Goal: Transaction & Acquisition: Purchase product/service

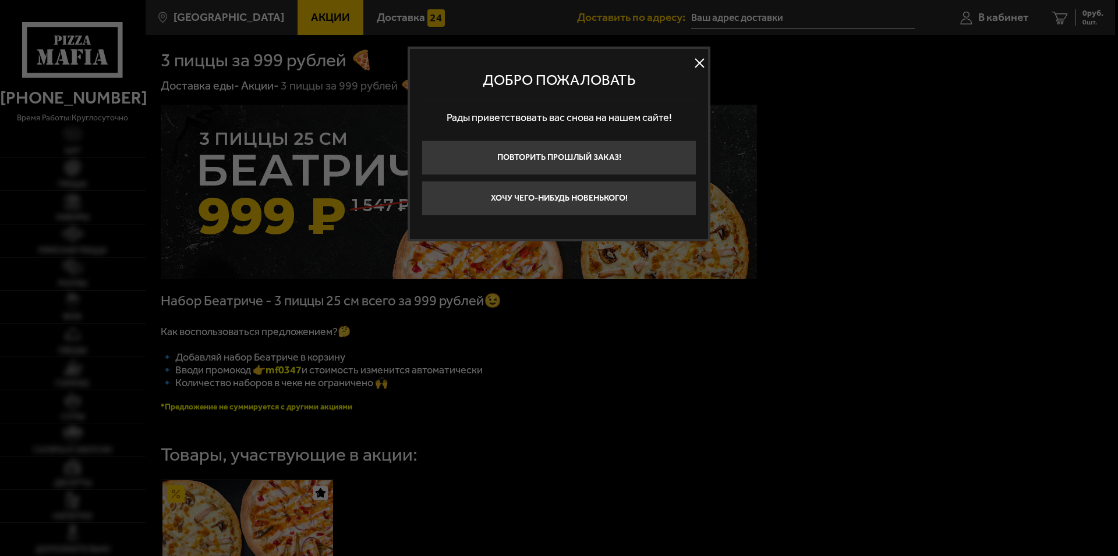
click at [310, 285] on div at bounding box center [559, 278] width 1118 height 556
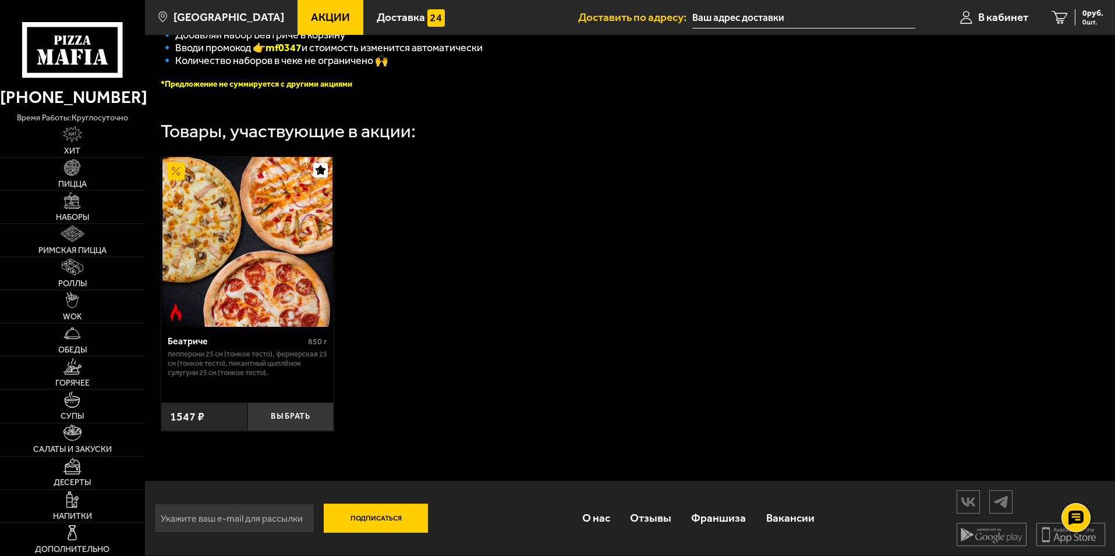
scroll to position [331, 0]
click at [97, 280] on link "Роллы" at bounding box center [72, 273] width 145 height 33
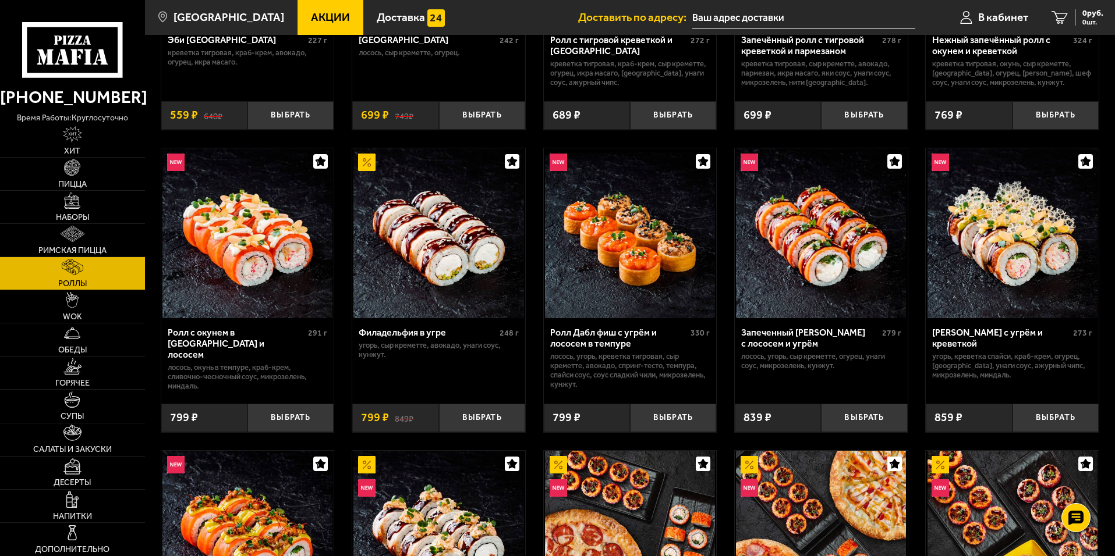
scroll to position [291, 0]
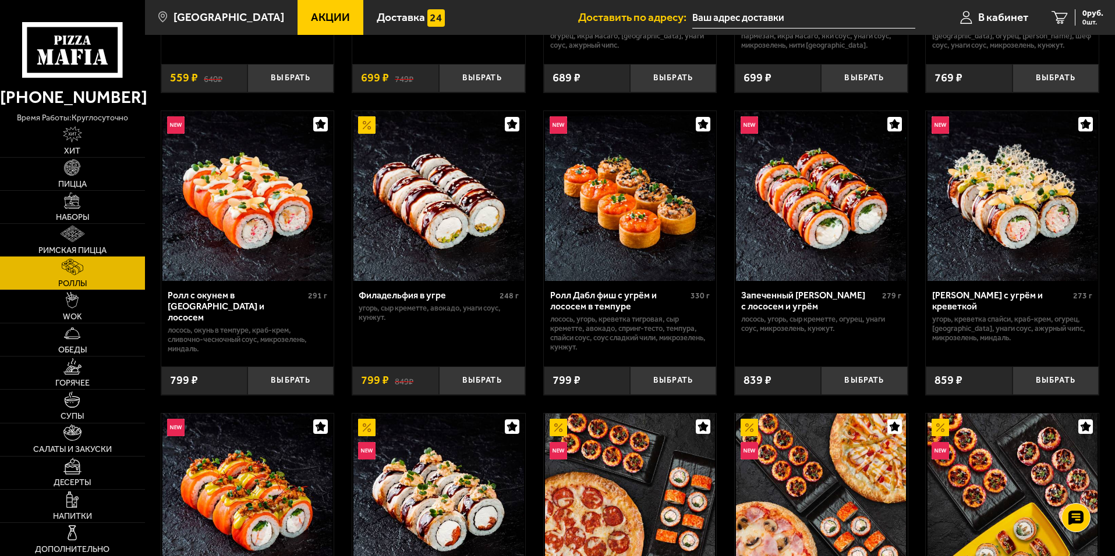
click at [92, 240] on link "Римская пицца" at bounding box center [72, 240] width 145 height 33
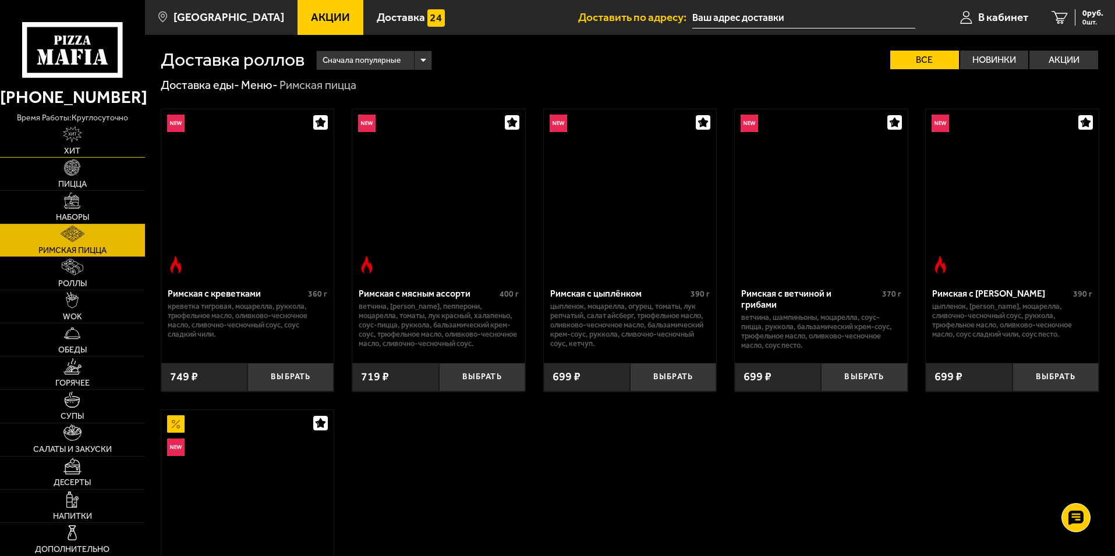
click at [85, 189] on link "Пицца" at bounding box center [72, 174] width 145 height 33
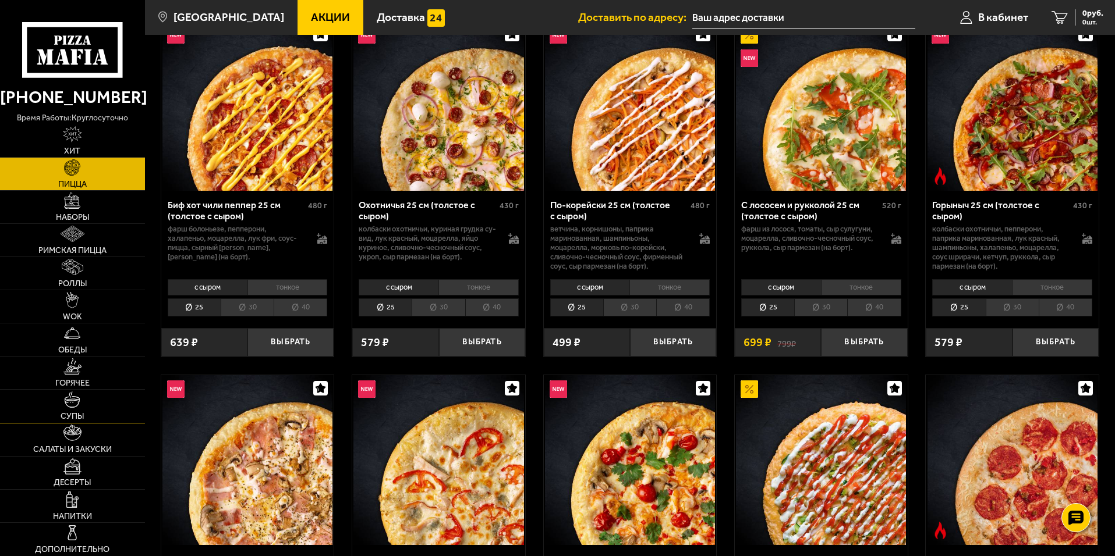
scroll to position [116, 0]
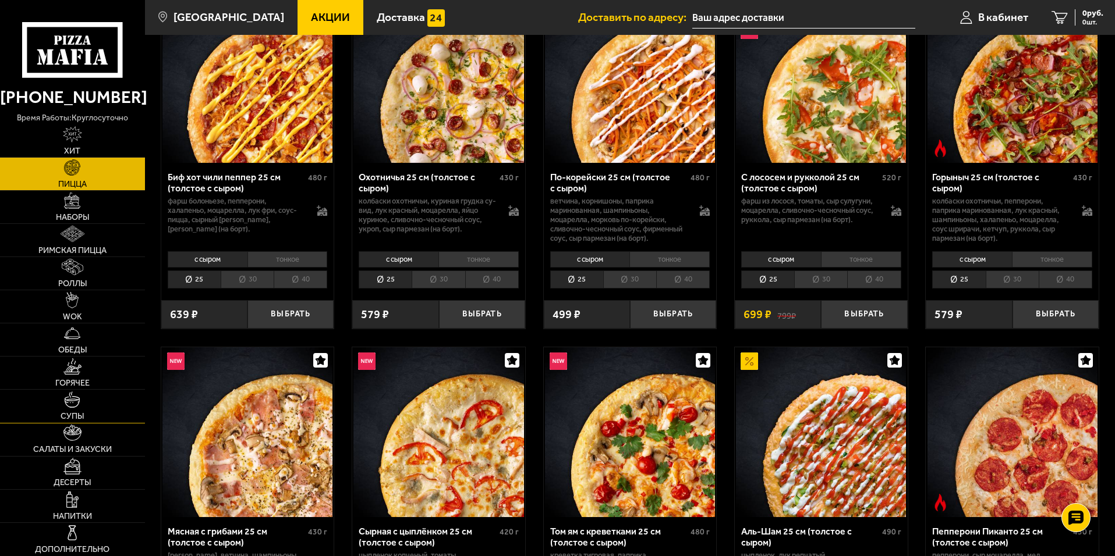
click at [92, 413] on link "Супы" at bounding box center [72, 406] width 145 height 33
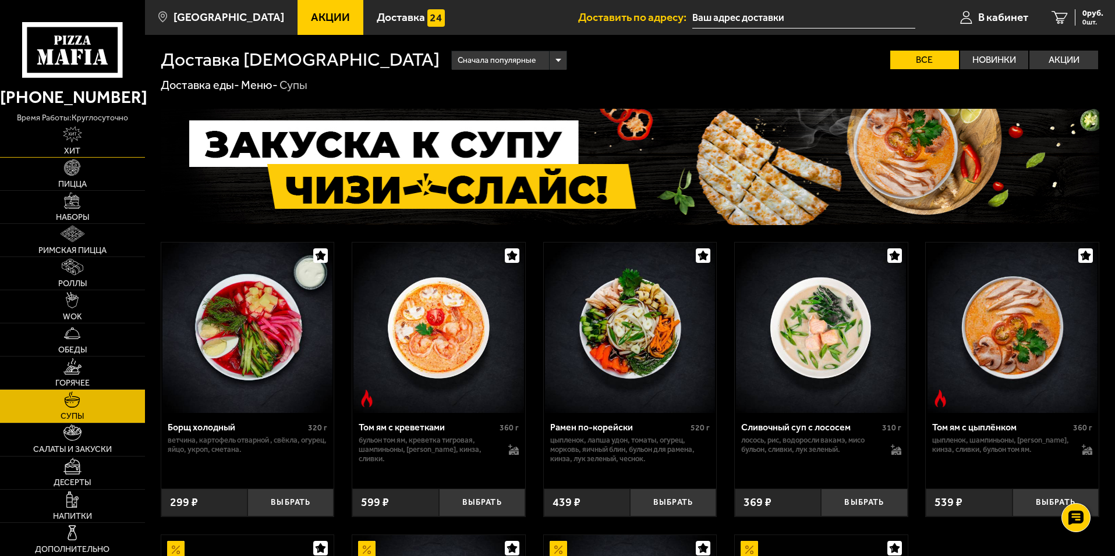
click at [92, 143] on link "Хит" at bounding box center [72, 141] width 145 height 33
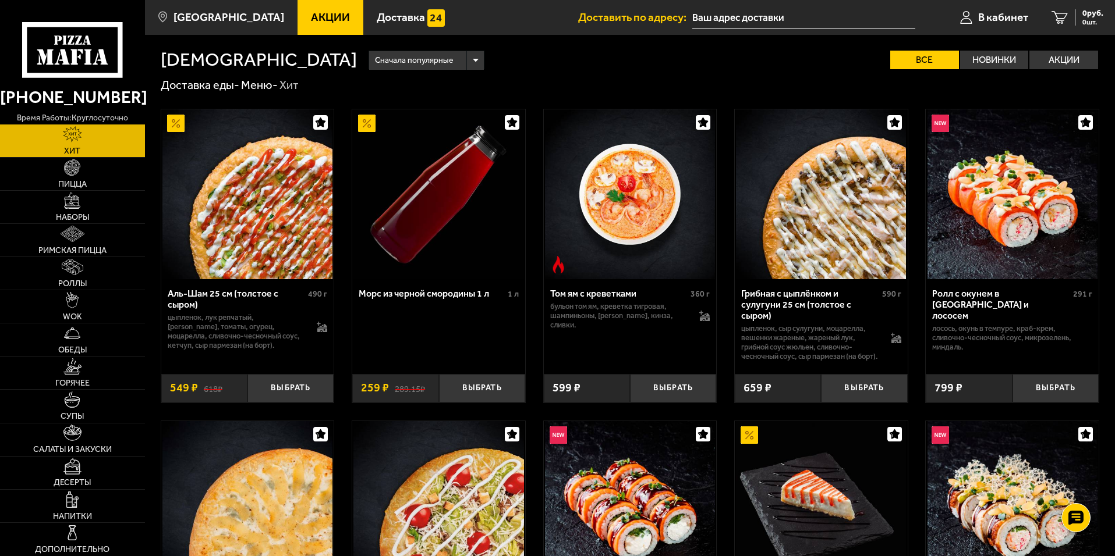
click at [317, 19] on span "Акции" at bounding box center [330, 17] width 39 height 11
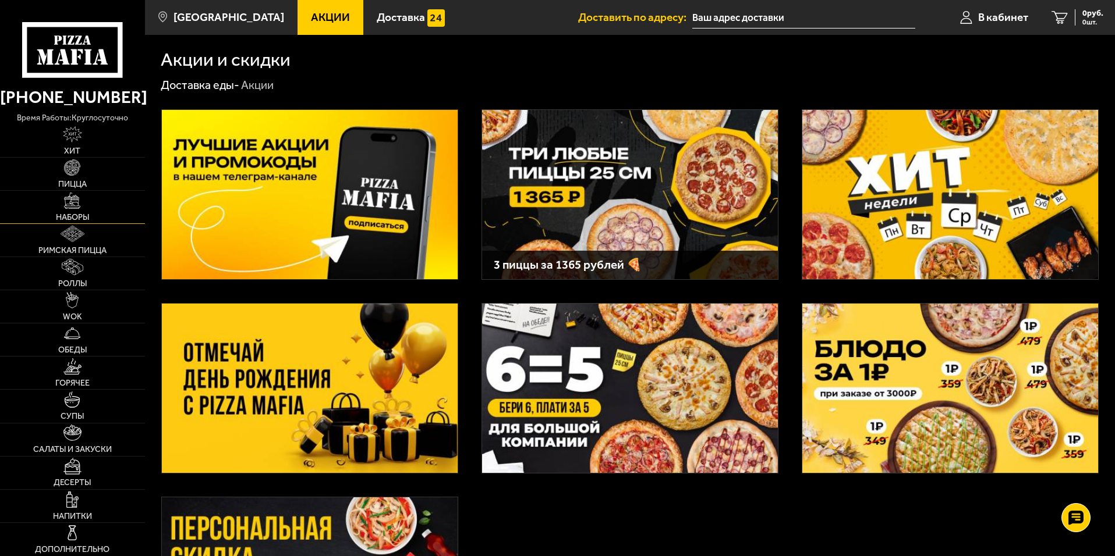
click at [82, 196] on link "Наборы" at bounding box center [72, 207] width 145 height 33
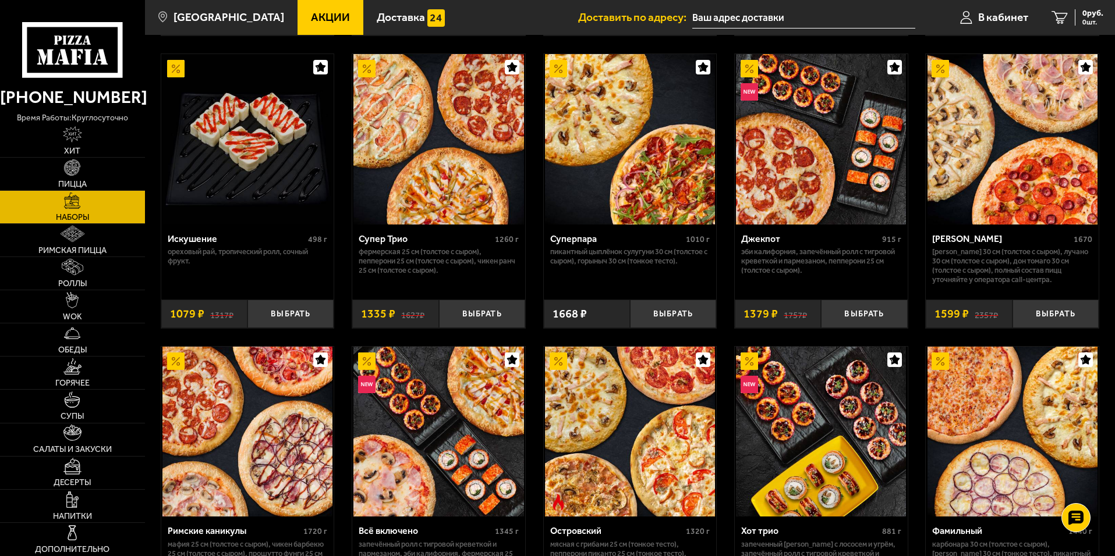
scroll to position [494, 0]
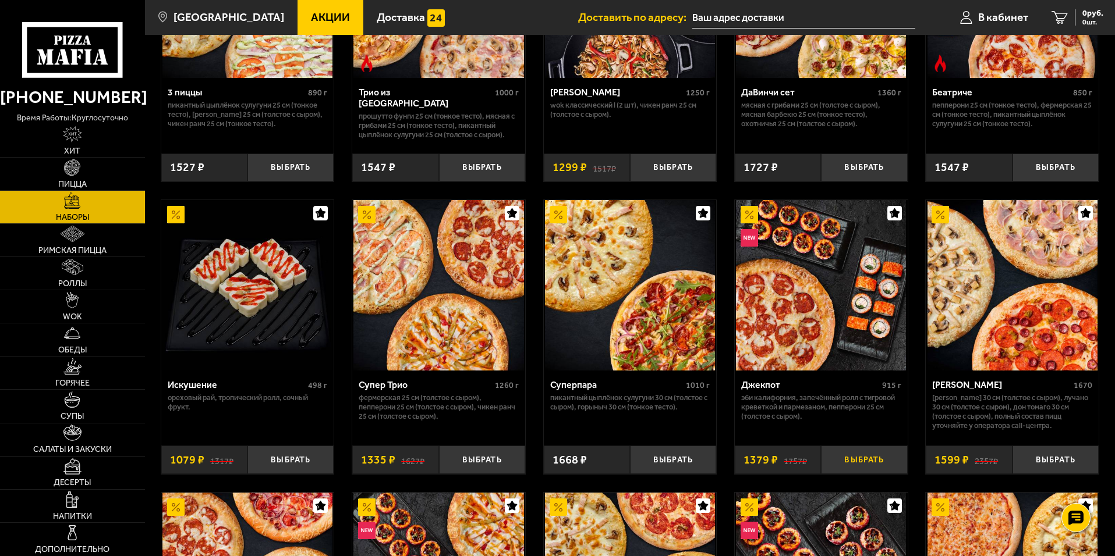
click at [849, 465] on button "Выбрать" at bounding box center [864, 460] width 86 height 29
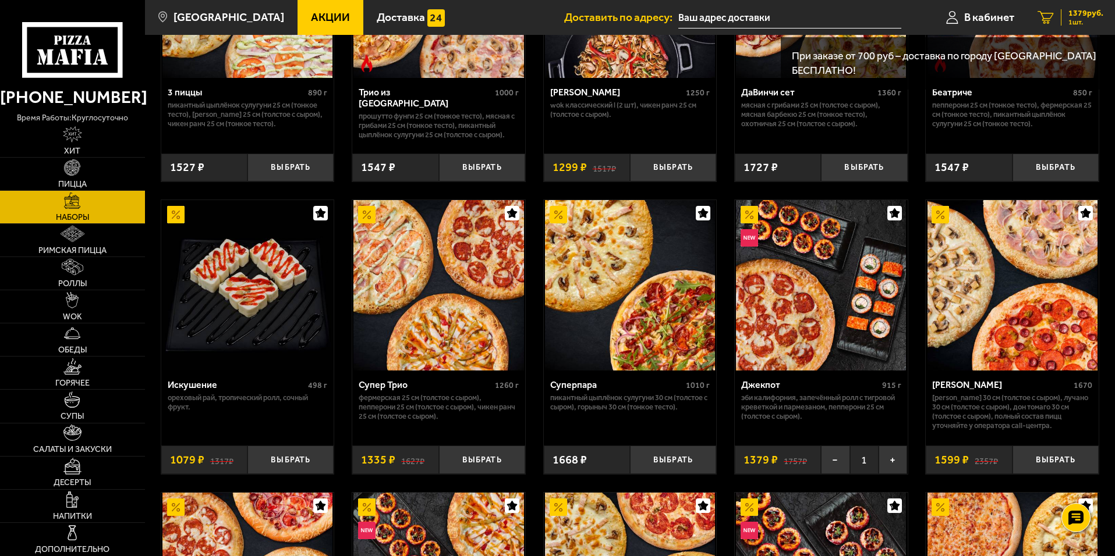
click at [1062, 15] on div "1379 руб. 1 шт." at bounding box center [1082, 17] width 42 height 16
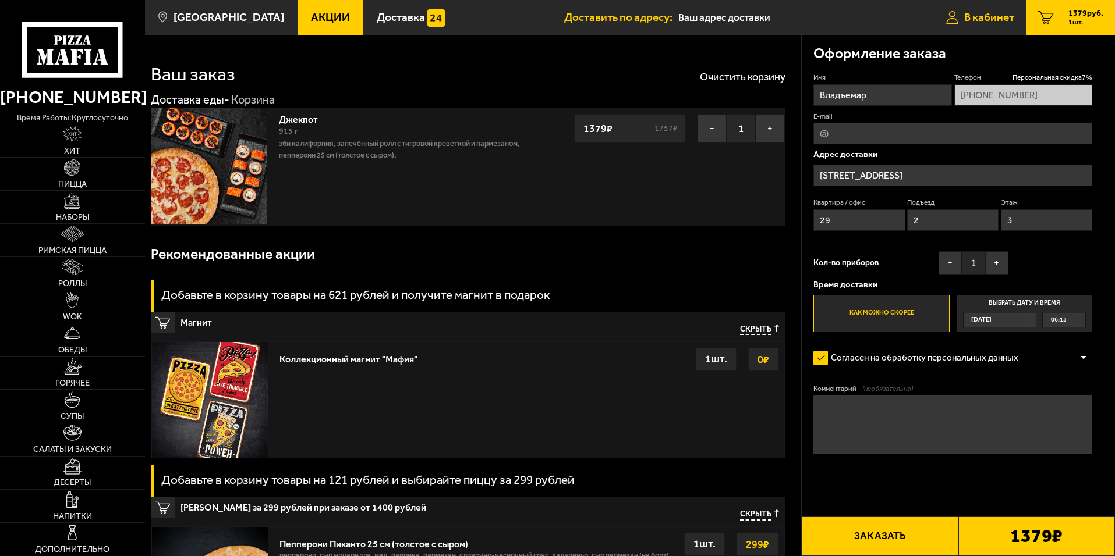
click at [980, 17] on span "В кабинет" at bounding box center [989, 17] width 50 height 11
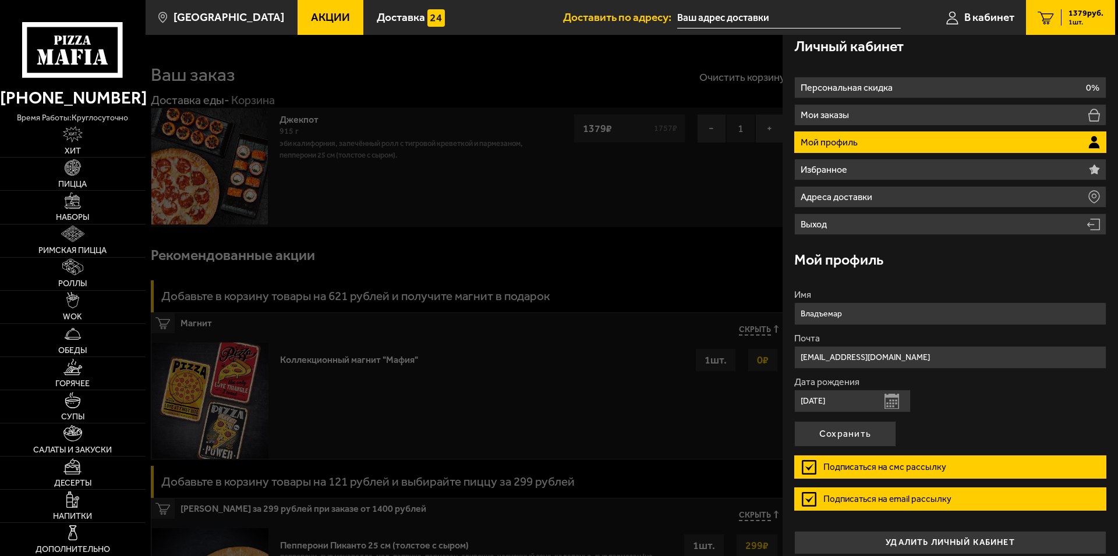
scroll to position [17, 0]
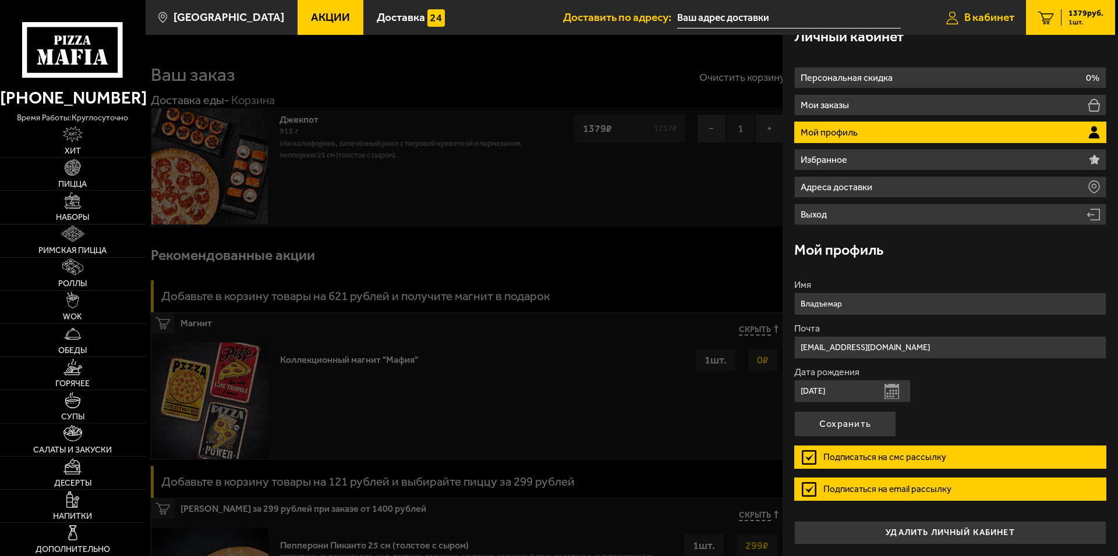
click at [964, 15] on span "В кабинет" at bounding box center [989, 17] width 50 height 11
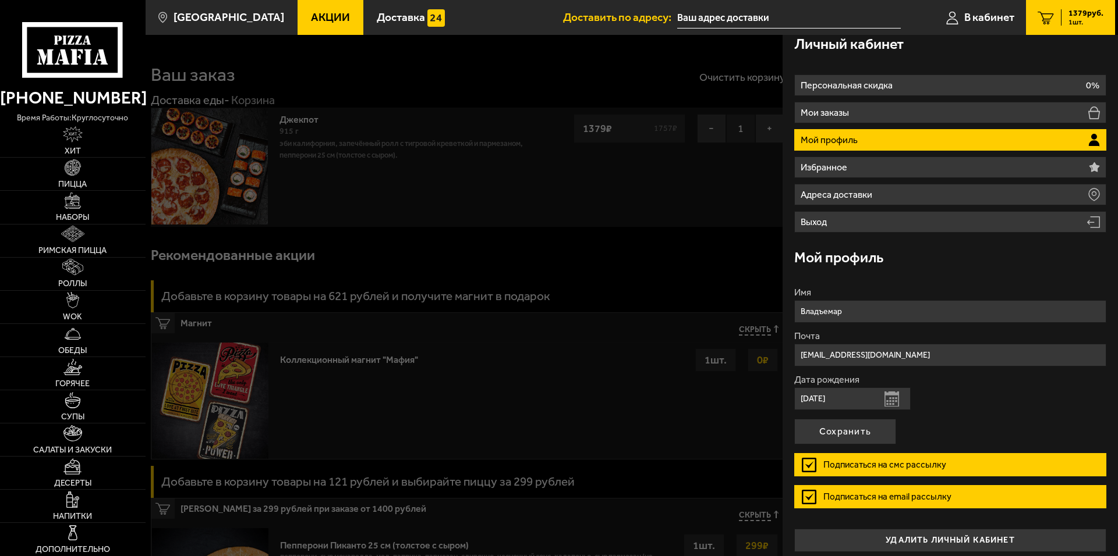
scroll to position [0, 0]
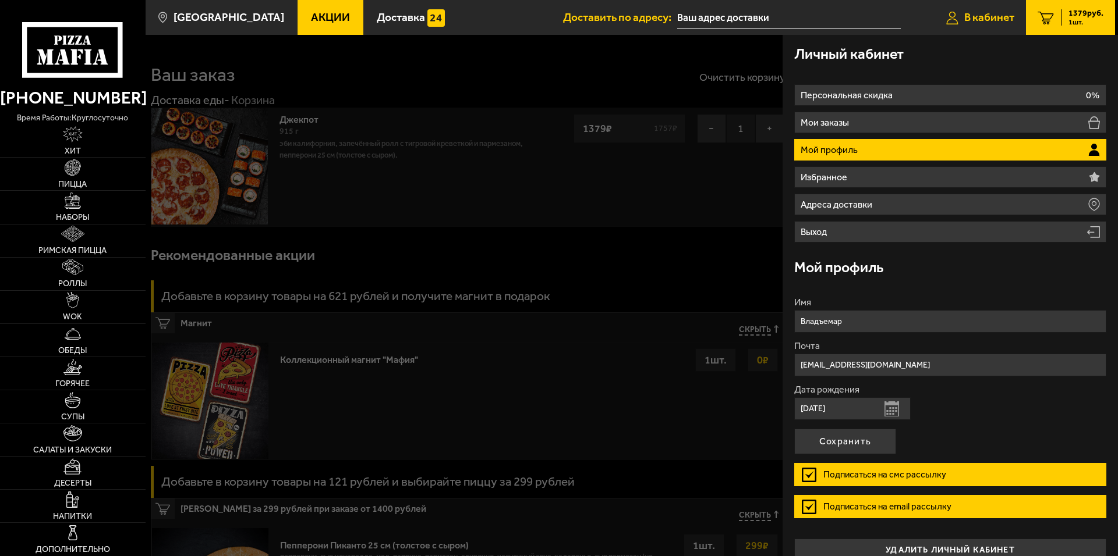
click at [999, 16] on span "В кабинет" at bounding box center [989, 17] width 50 height 11
click at [885, 151] on li "Мой профиль" at bounding box center [950, 150] width 312 height 22
click at [860, 326] on input "Владъемар" at bounding box center [950, 321] width 312 height 23
click at [1048, 20] on icon "1" at bounding box center [1045, 17] width 16 height 13
click at [1042, 16] on icon "1" at bounding box center [1045, 17] width 16 height 13
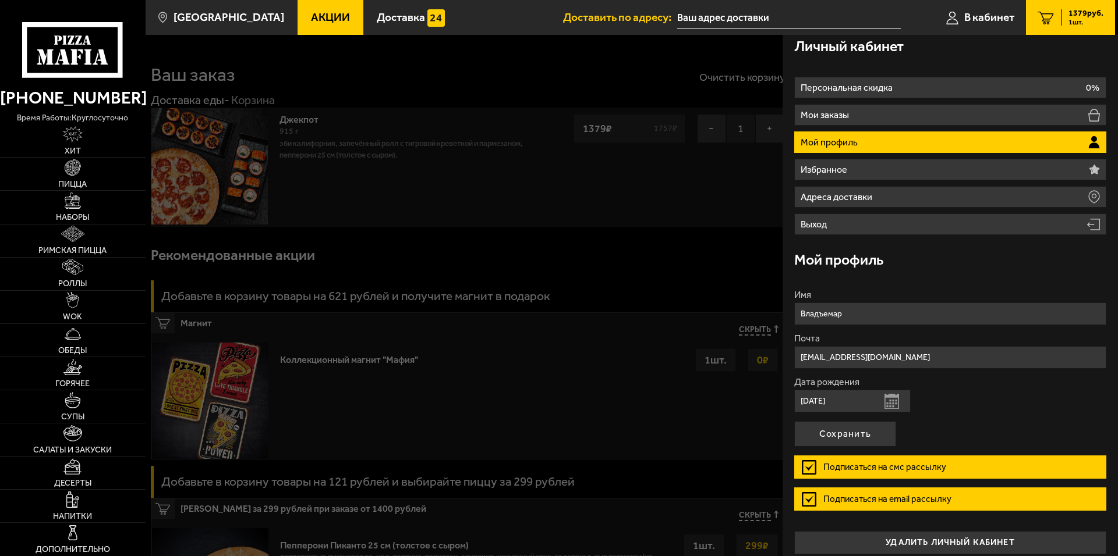
scroll to position [17, 0]
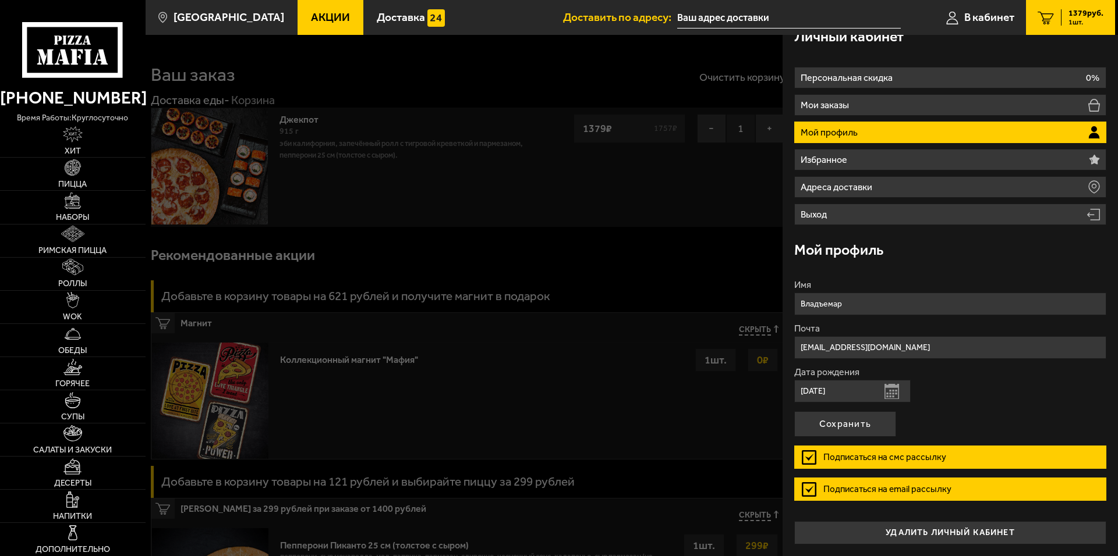
click at [0, 0] on div at bounding box center [0, 0] width 0 height 0
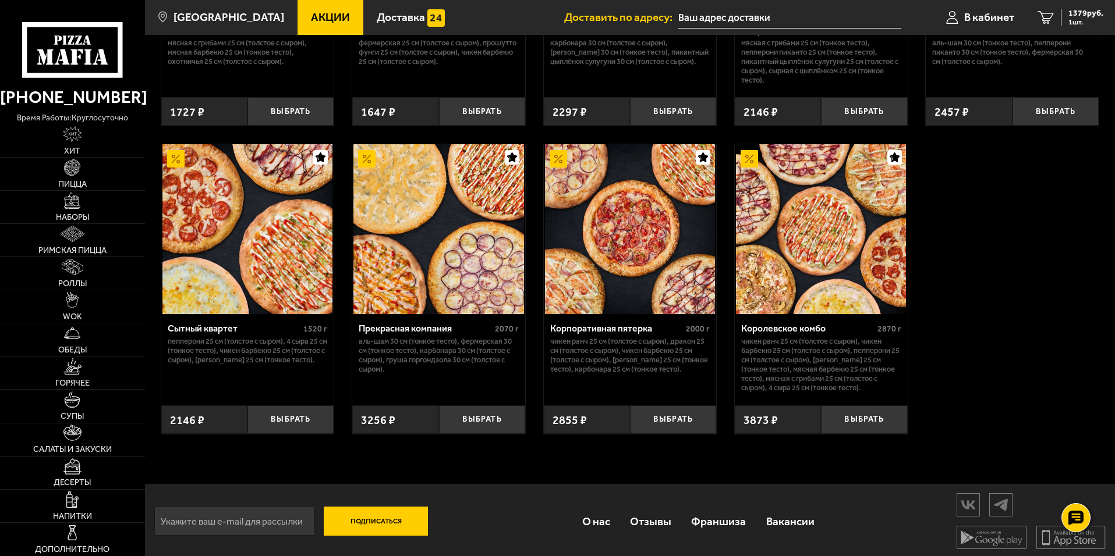
scroll to position [1103, 0]
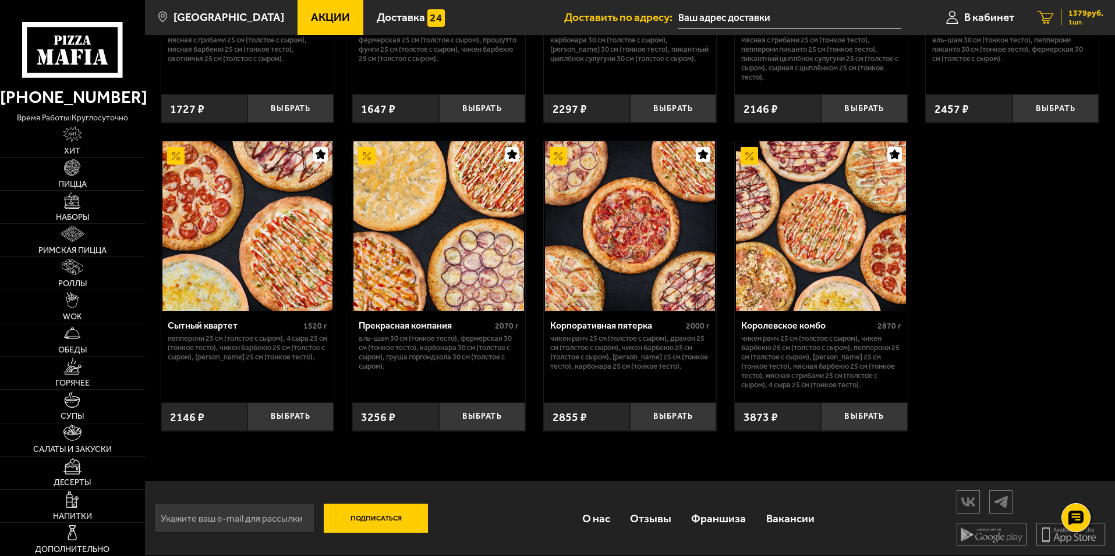
click at [1065, 20] on div "1379 руб. 1 шт." at bounding box center [1082, 17] width 42 height 16
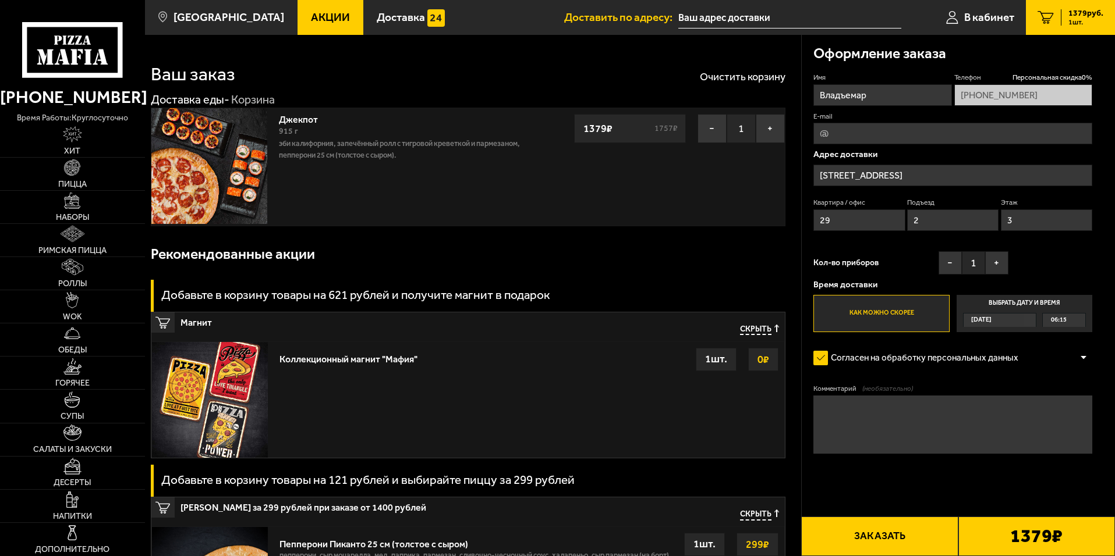
click at [822, 357] on label "Согласен на обработку персональных данных" at bounding box center [921, 358] width 217 height 23
click at [0, 0] on input "Согласен на обработку персональных данных" at bounding box center [0, 0] width 0 height 0
drag, startPoint x: 875, startPoint y: 372, endPoint x: 891, endPoint y: 389, distance: 23.5
click at [875, 372] on form "Имя Владъемар Телефон Персональная скидка 0 % +7 (952) 423-17-12 E-mail Адрес д…" at bounding box center [952, 298] width 279 height 450
click at [882, 392] on span "(необязательно)" at bounding box center [887, 389] width 51 height 10
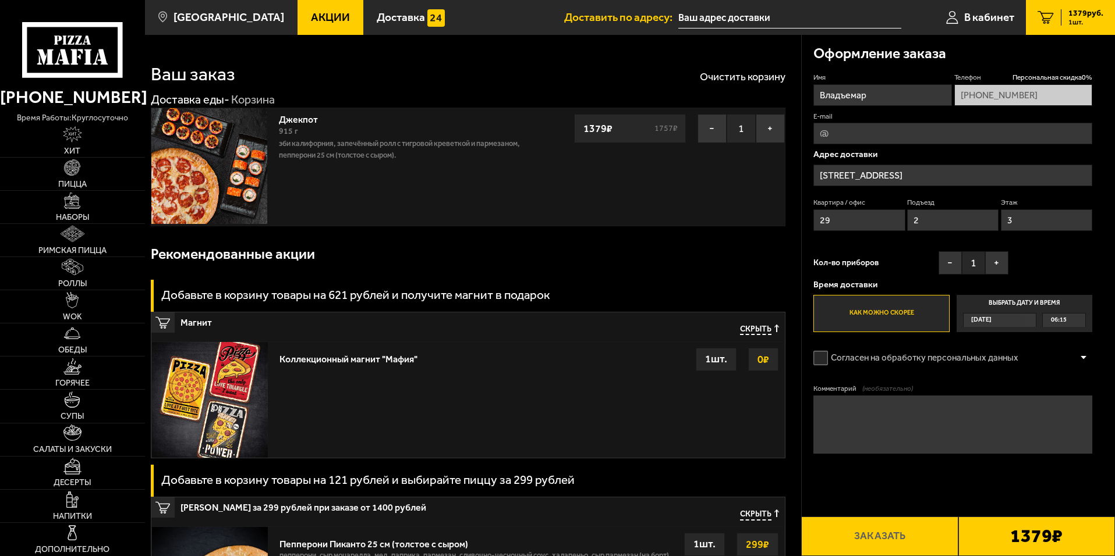
click at [882, 396] on textarea "Комментарий (необязательно)" at bounding box center [952, 425] width 279 height 58
click at [825, 355] on label "Согласен на обработку персональных данных" at bounding box center [921, 358] width 217 height 23
click at [0, 0] on input "Согласен на обработку персональных данных" at bounding box center [0, 0] width 0 height 0
click at [850, 422] on textarea "Комментарий (необязательно)" at bounding box center [952, 425] width 279 height 58
type textarea "4"
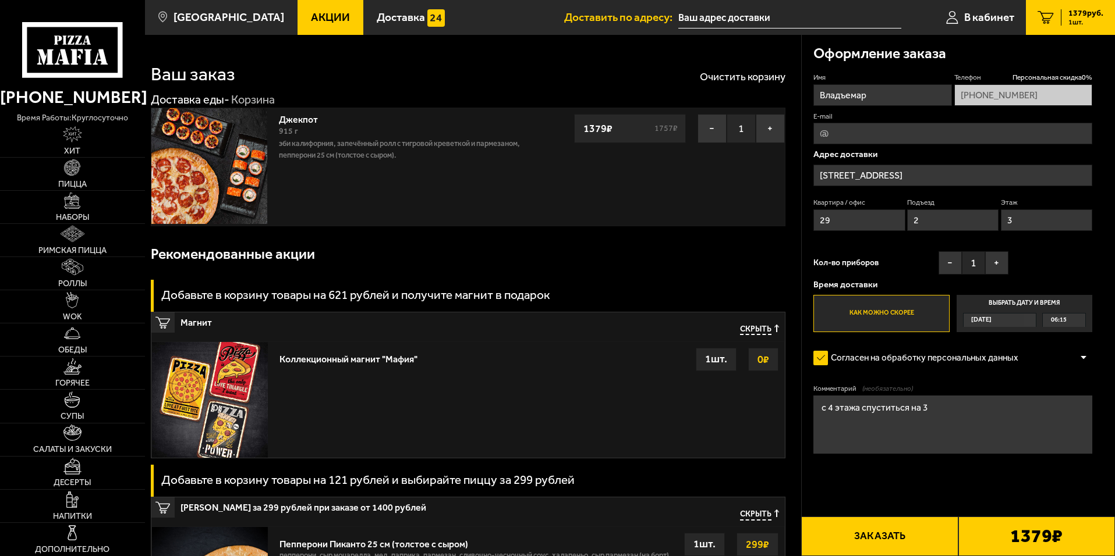
type textarea "с 4 этажа спуститься на 3"
click at [896, 523] on button "Заказать" at bounding box center [879, 537] width 157 height 40
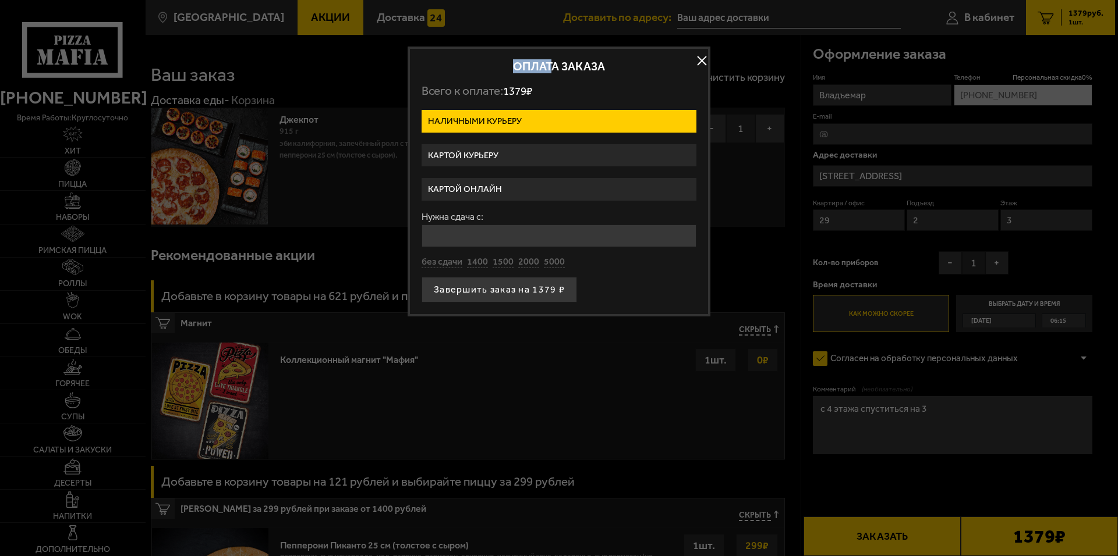
drag, startPoint x: 555, startPoint y: 66, endPoint x: 560, endPoint y: 71, distance: 7.4
click at [556, 66] on h2 "Оплата заказа" at bounding box center [558, 67] width 275 height 12
click at [583, 84] on p "Всего к оплате: 1379 ₽" at bounding box center [558, 91] width 275 height 15
click at [482, 149] on label "Картой курьеру" at bounding box center [558, 155] width 275 height 23
click at [0, 0] on input "Картой курьеру" at bounding box center [0, 0] width 0 height 0
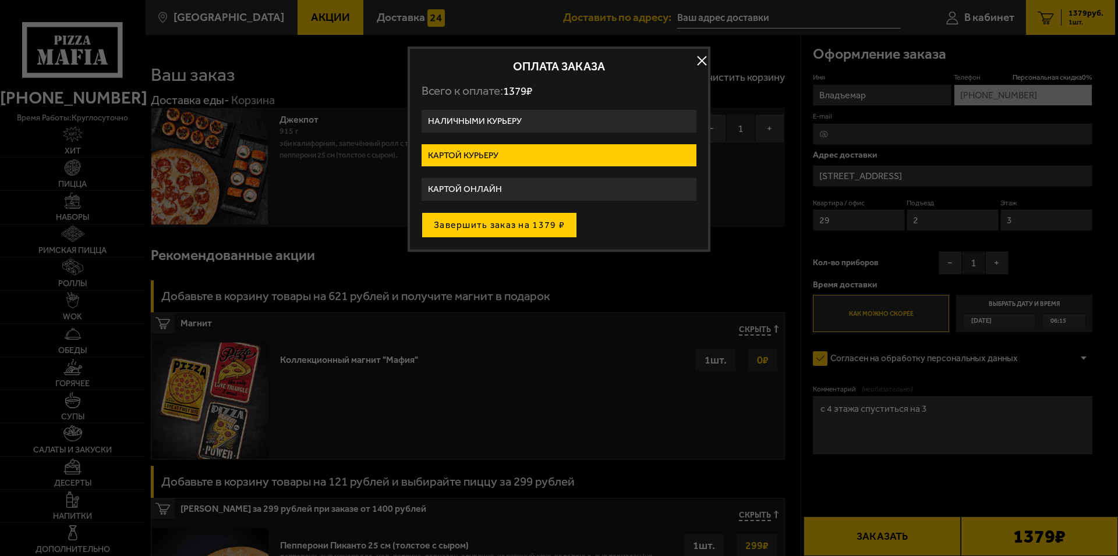
click at [471, 228] on button "Завершить заказ на 1379 ₽" at bounding box center [498, 225] width 155 height 26
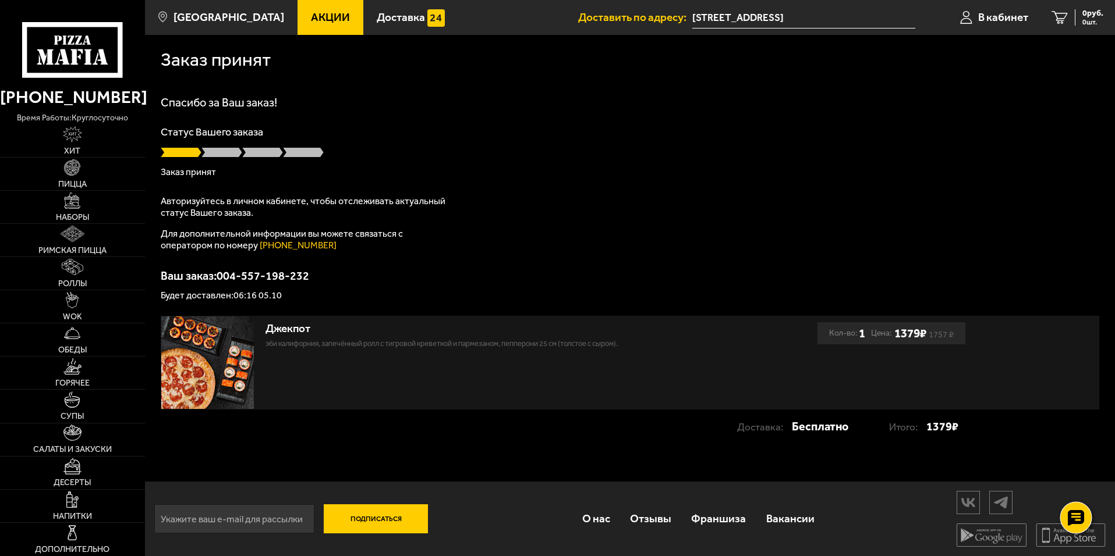
click at [1077, 510] on use at bounding box center [1075, 518] width 17 height 16
drag, startPoint x: 1078, startPoint y: 510, endPoint x: 1057, endPoint y: 505, distance: 21.6
click at [1077, 510] on div at bounding box center [1075, 517] width 29 height 29
drag, startPoint x: 240, startPoint y: 298, endPoint x: 249, endPoint y: 298, distance: 8.7
click at [247, 298] on p "Будет доставлен: 06:16 05.10" at bounding box center [630, 295] width 938 height 9
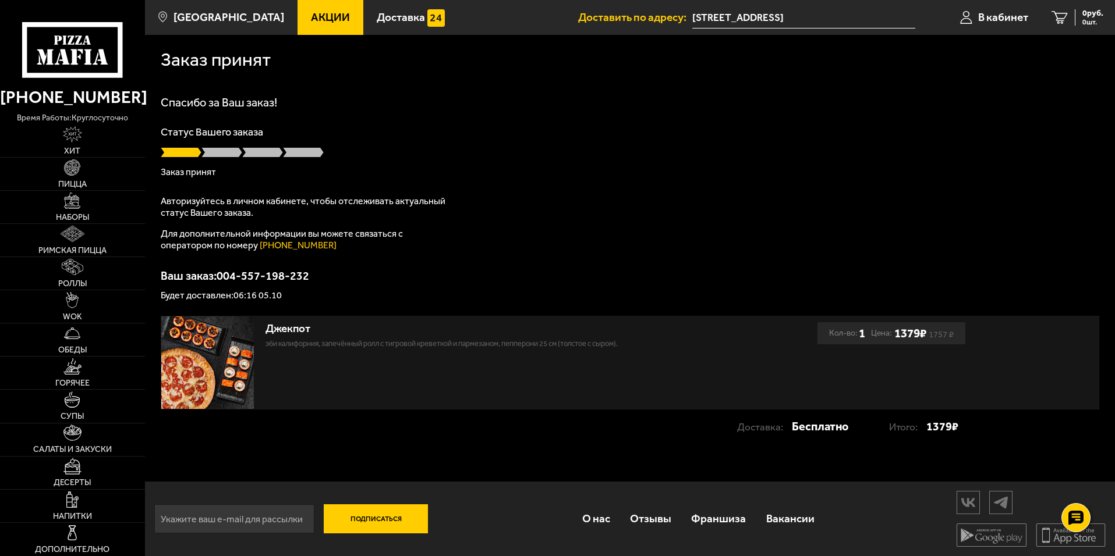
click at [256, 300] on p "Будет доставлен: 06:16 05.10" at bounding box center [630, 295] width 938 height 9
drag, startPoint x: 240, startPoint y: 298, endPoint x: 259, endPoint y: 306, distance: 20.6
click at [256, 302] on div "Заказ принят Спасибо за Ваш заказ! Статус Вашего заказа Заказ принят Авторизуйт…" at bounding box center [630, 245] width 970 height 421
click at [303, 302] on div "Заказ принят Спасибо за Ваш заказ! Статус Вашего заказа Заказ принят Авторизуйт…" at bounding box center [630, 245] width 970 height 421
drag, startPoint x: 271, startPoint y: 292, endPoint x: 256, endPoint y: 303, distance: 18.7
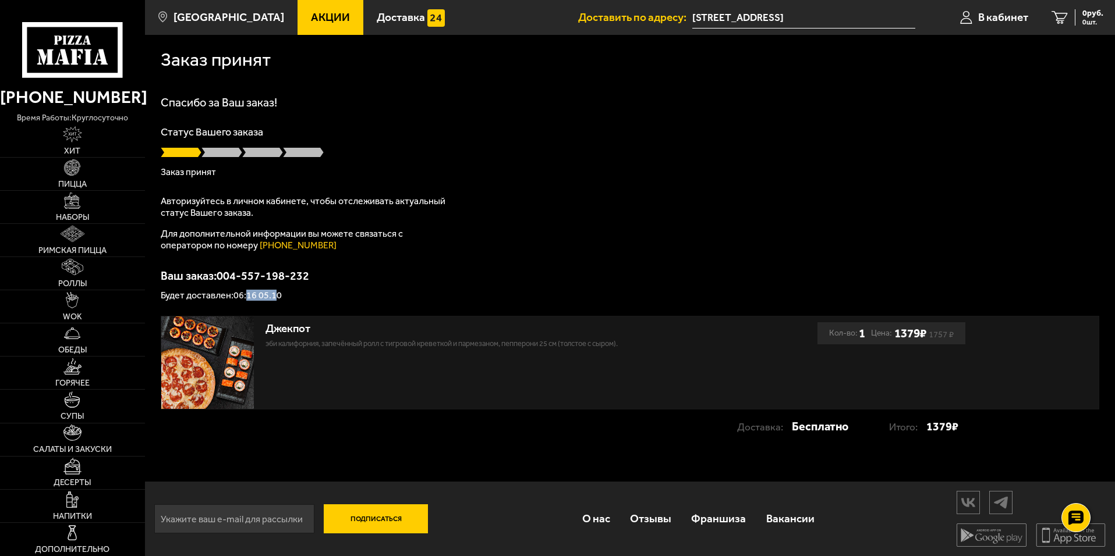
click at [249, 293] on p "Будет доставлен: 06:16 05.10" at bounding box center [630, 295] width 938 height 9
click at [257, 306] on div "Заказ принят Спасибо за Ваш заказ! Статус Вашего заказа Заказ принят Авторизуйт…" at bounding box center [630, 245] width 970 height 421
drag, startPoint x: 253, startPoint y: 300, endPoint x: 264, endPoint y: 302, distance: 11.8
click at [263, 301] on div "Заказ принят Спасибо за Ваш заказ! Статус Вашего заказа Заказ принят Авторизуйт…" at bounding box center [630, 245] width 970 height 421
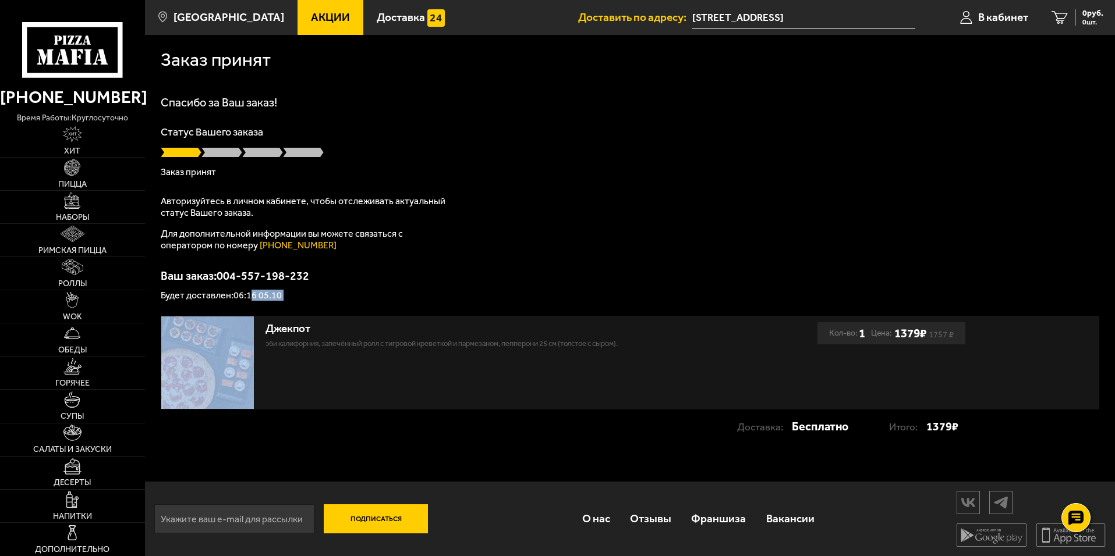
click at [255, 296] on p "Будет доставлен: 06:16 05.10" at bounding box center [630, 295] width 938 height 9
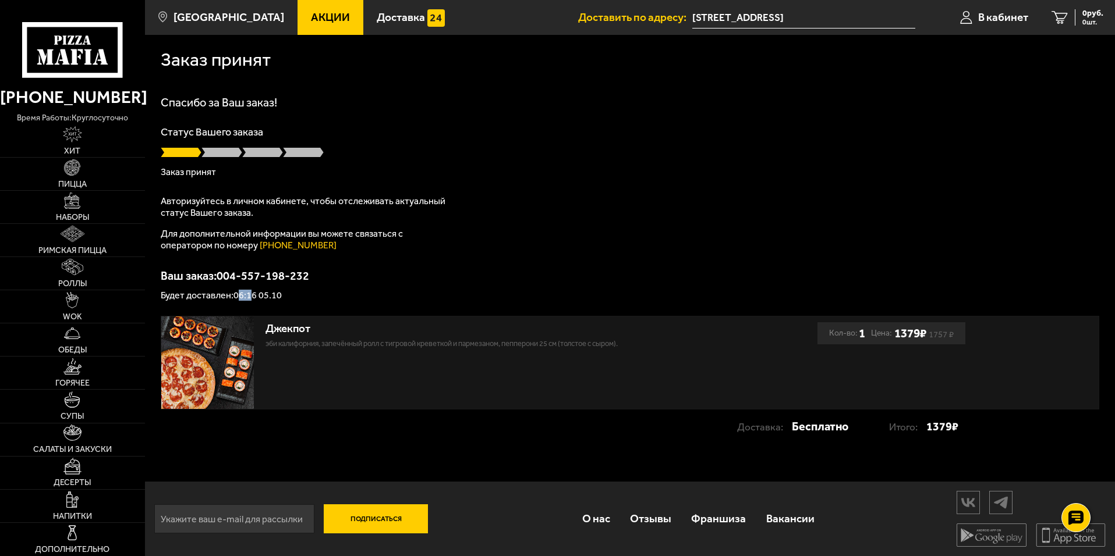
drag, startPoint x: 248, startPoint y: 296, endPoint x: 242, endPoint y: 287, distance: 11.3
click at [242, 287] on div "Ваш заказ: 004-557-198-232 Будет доставлен: 06:16 05.10" at bounding box center [630, 285] width 938 height 30
click at [269, 300] on p "Будет доставлен: 06:16 05.10" at bounding box center [630, 295] width 938 height 9
drag, startPoint x: 265, startPoint y: 191, endPoint x: 293, endPoint y: 191, distance: 27.9
click at [293, 191] on div "Спасибо за Ваш заказ! Статус Вашего заказа Заказ принят Авторизуйтесь в личном …" at bounding box center [630, 199] width 938 height 204
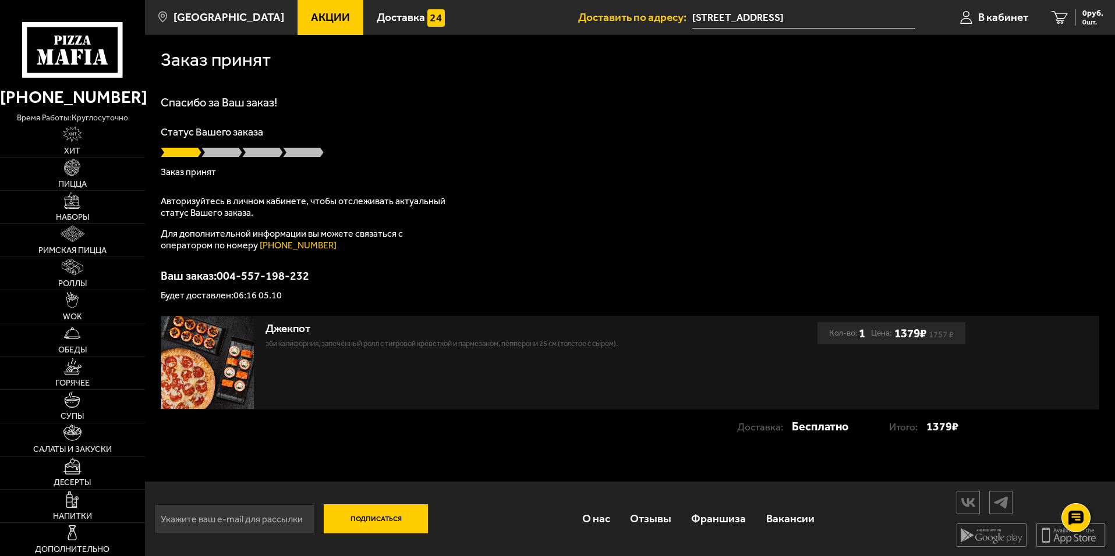
click at [464, 224] on div "Спасибо за Ваш заказ! Статус Вашего заказа Заказ принят Авторизуйтесь в личном …" at bounding box center [630, 199] width 938 height 204
click at [1004, 14] on span "В кабинет" at bounding box center [1003, 17] width 50 height 11
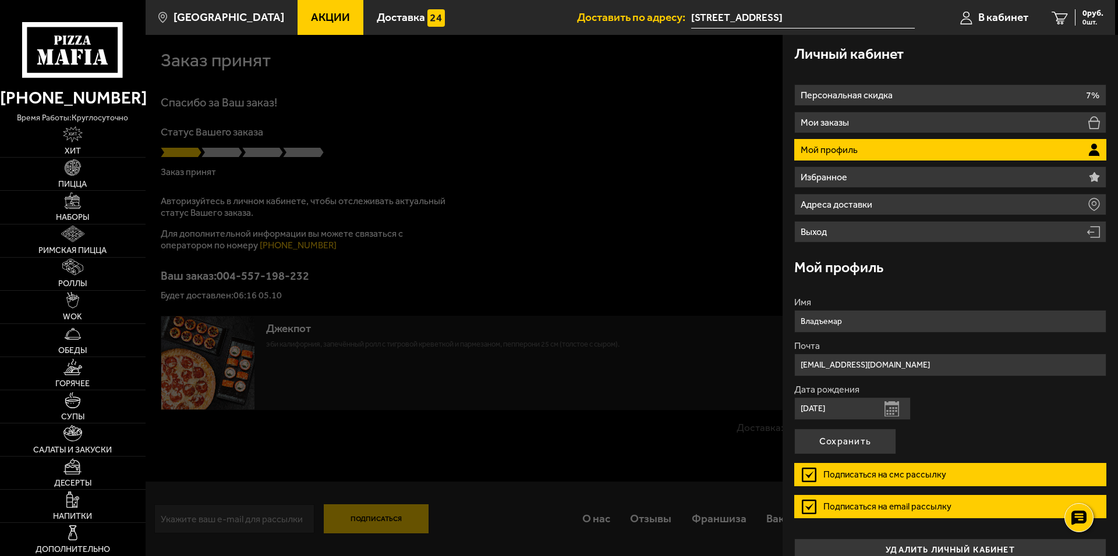
click at [928, 147] on li "Мой профиль" at bounding box center [950, 150] width 312 height 22
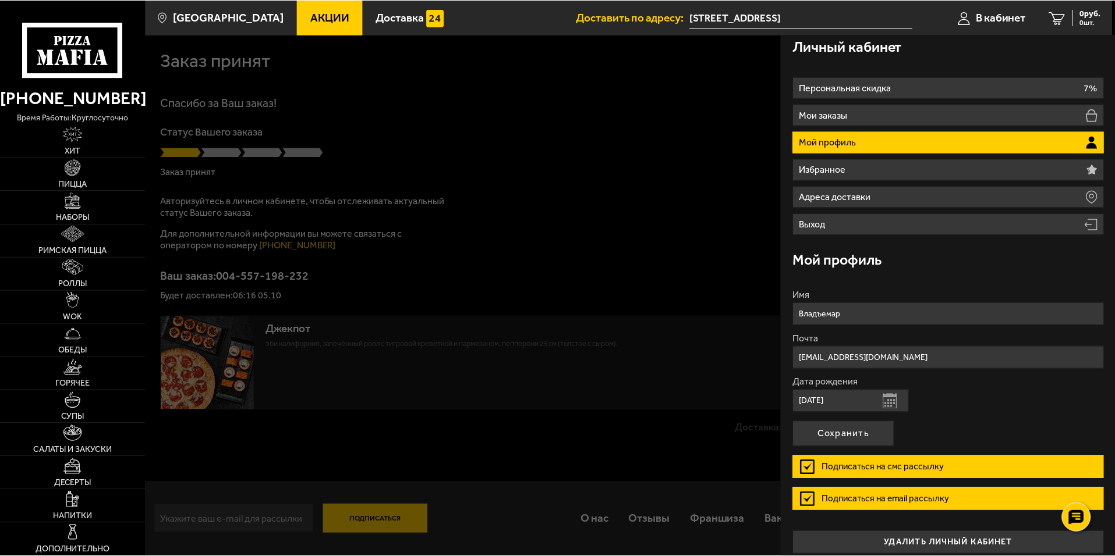
scroll to position [17, 0]
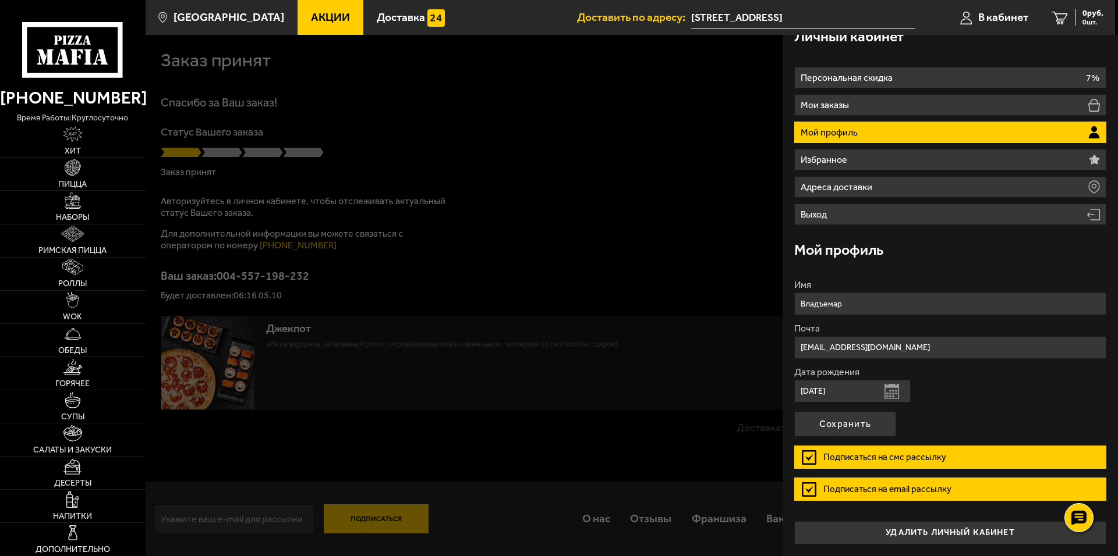
click at [620, 111] on div at bounding box center [705, 313] width 1118 height 556
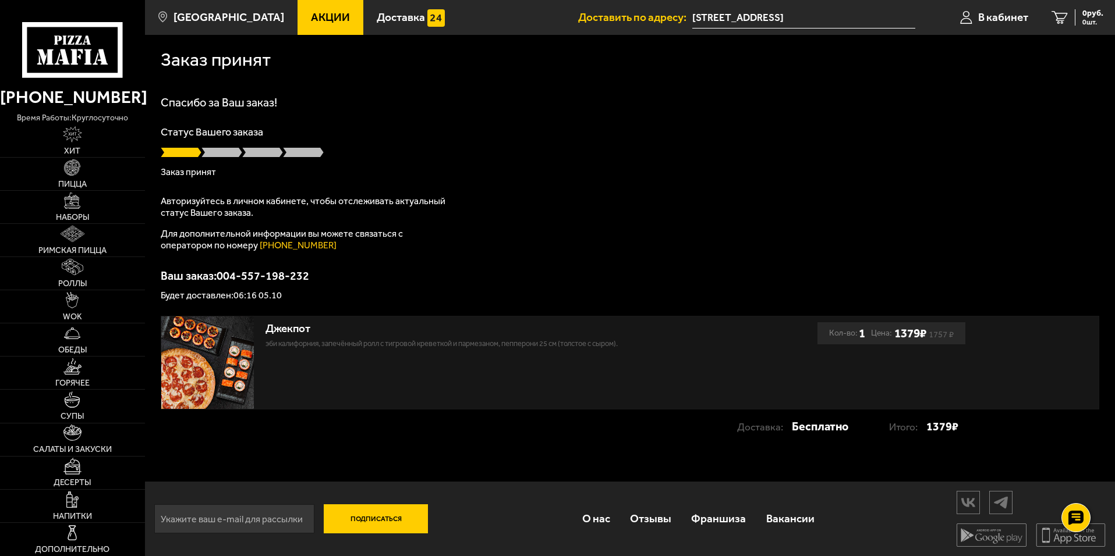
drag, startPoint x: 378, startPoint y: 218, endPoint x: 341, endPoint y: 235, distance: 41.2
click at [378, 219] on div "Авторизуйтесь в личном кабинете, чтобы отслеживать актуальный статус Вашего зак…" at bounding box center [306, 224] width 291 height 56
click at [323, 240] on p "Для дополнительной информации вы можете связаться с оператором по номеру (812) …" at bounding box center [306, 239] width 291 height 23
click at [1003, 16] on span "В кабинет" at bounding box center [1003, 17] width 50 height 11
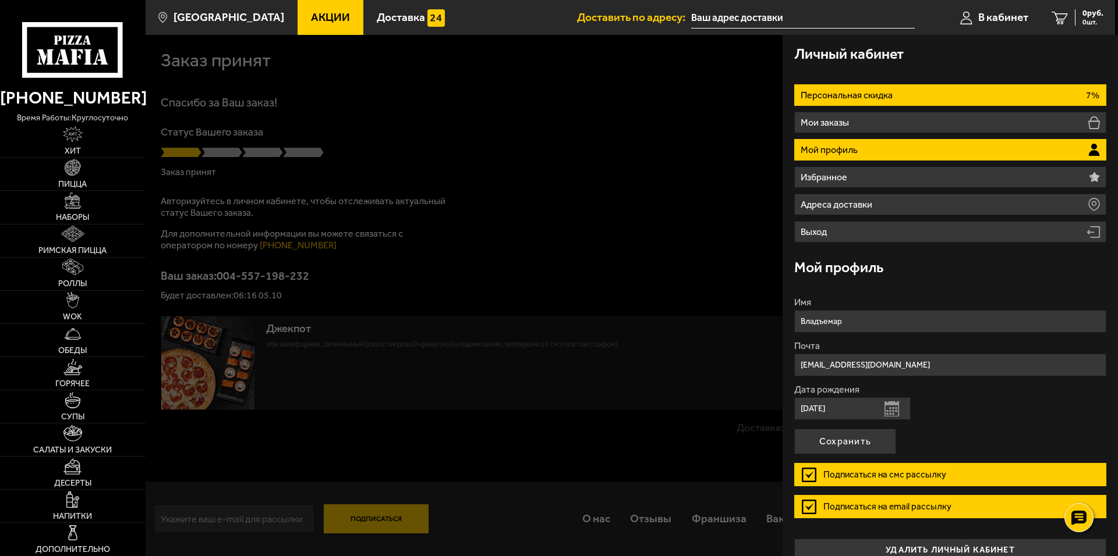
click at [953, 92] on li "Персональная скидка 7%" at bounding box center [950, 95] width 312 height 22
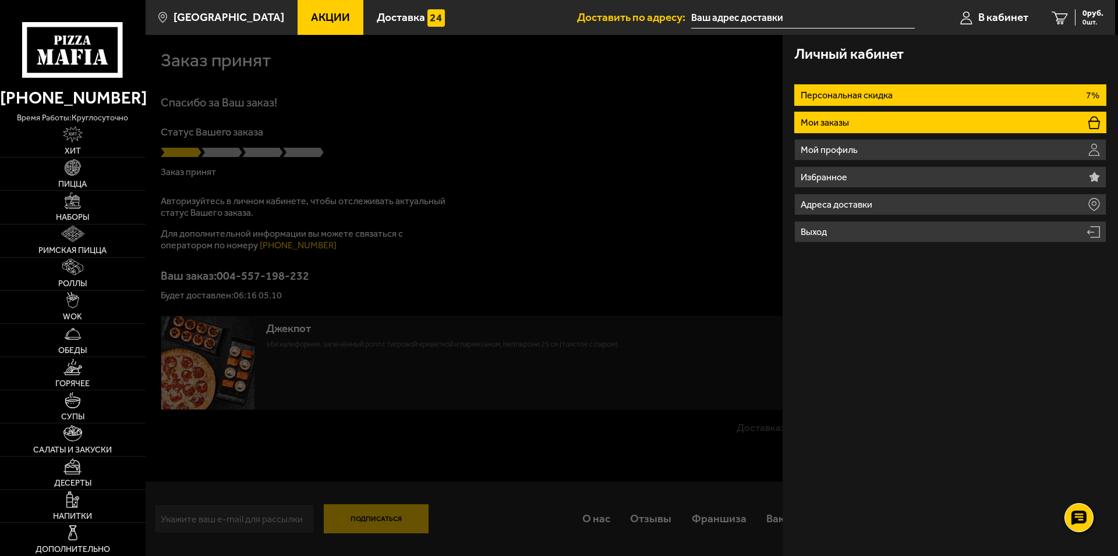
click at [937, 114] on li "Мои заказы" at bounding box center [950, 123] width 312 height 22
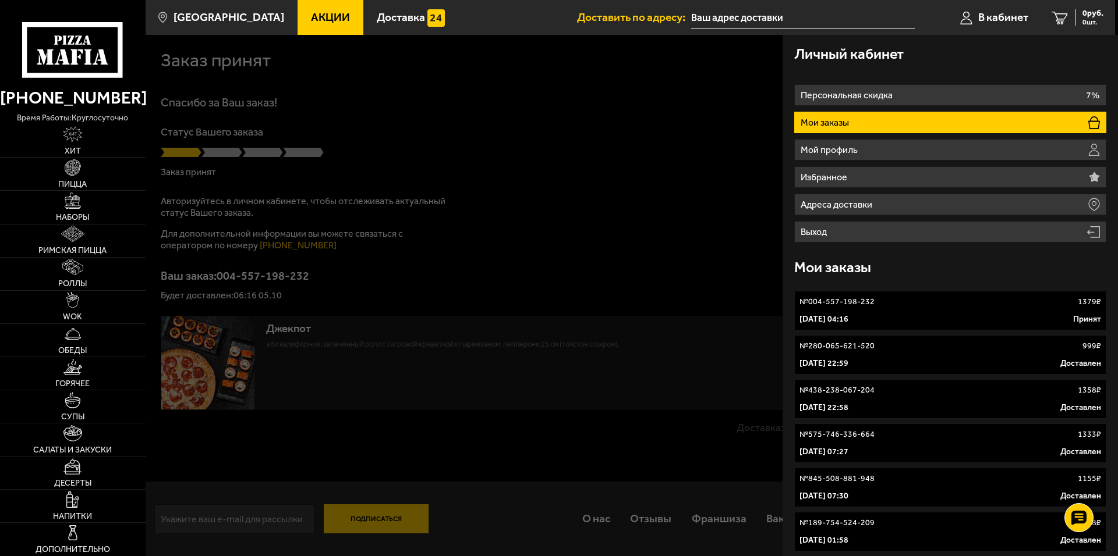
click at [907, 313] on link "№ 004-557-198-232 1379 ₽ [DATE] 04:16 Принят" at bounding box center [950, 311] width 312 height 40
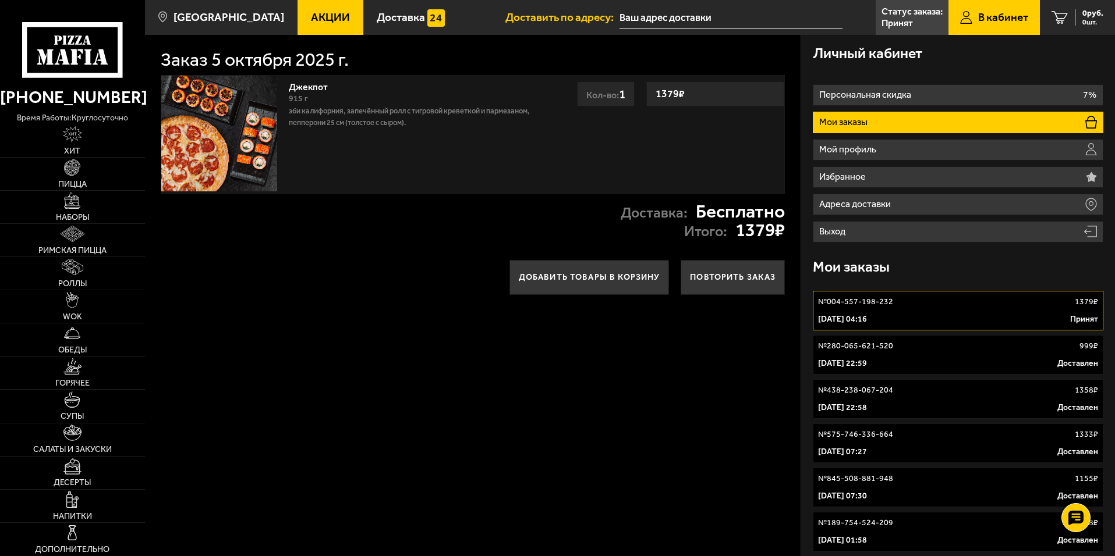
click at [655, 182] on div "Джекпот 915 г Эби Калифорния, Запечённый ролл с тигровой креветкой и пармезаном…" at bounding box center [473, 134] width 625 height 119
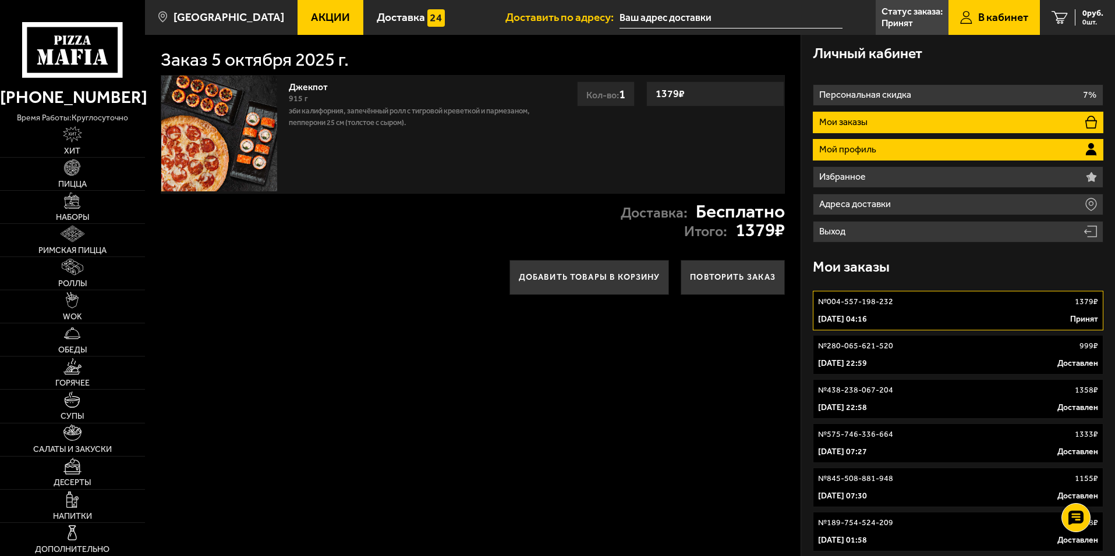
click at [866, 154] on p "Мой профиль" at bounding box center [849, 149] width 60 height 9
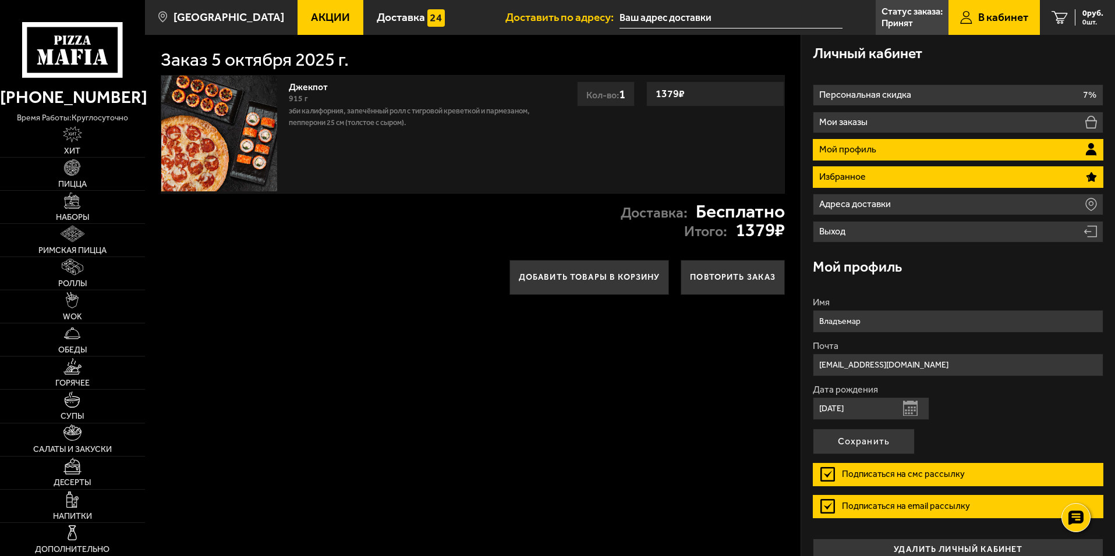
click at [870, 168] on li "Избранное" at bounding box center [958, 177] width 290 height 22
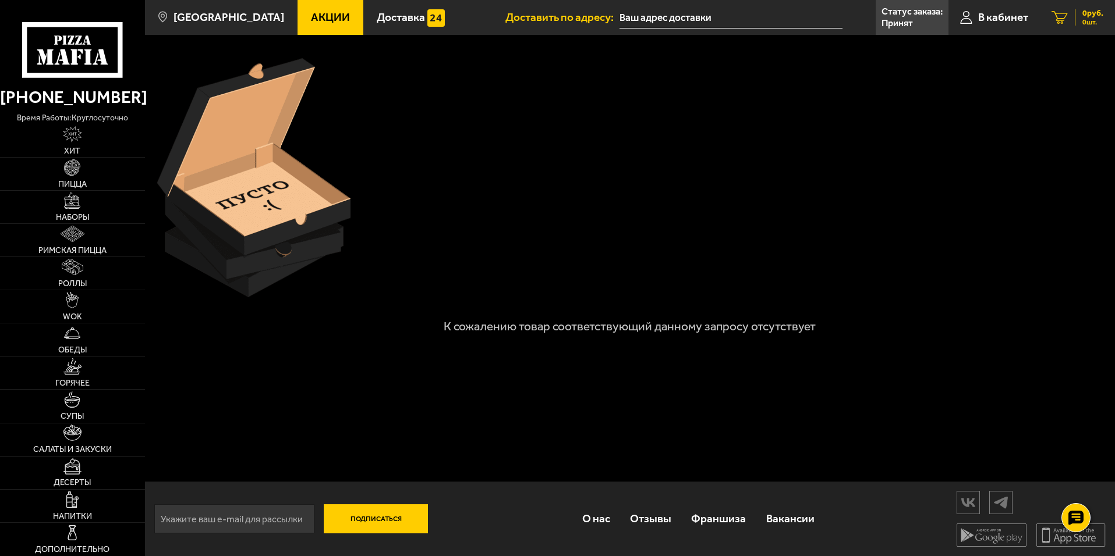
click at [1075, 8] on link "0 руб. 0 шт." at bounding box center [1077, 17] width 75 height 35
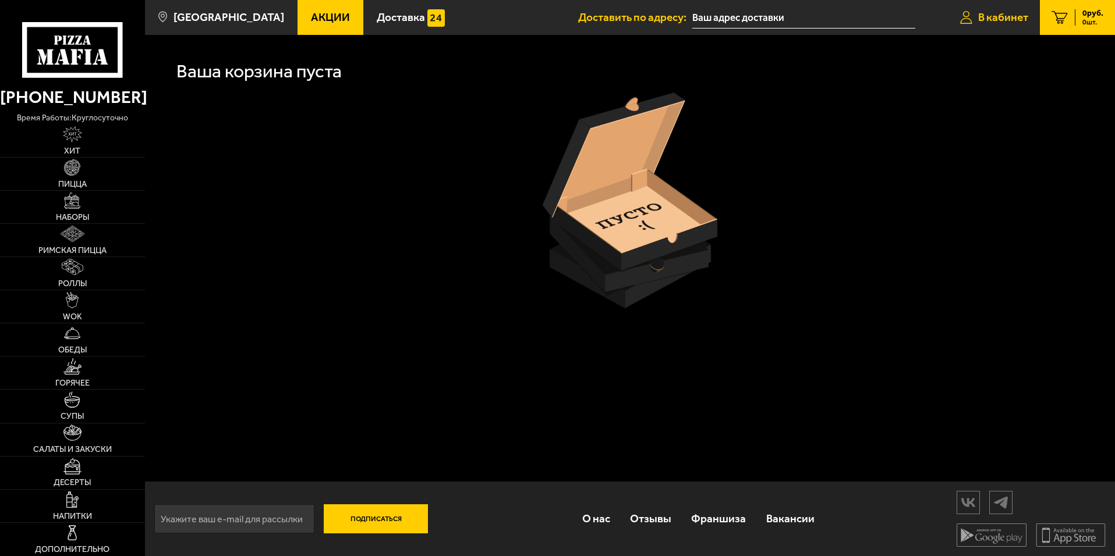
click at [995, 18] on span "В кабинет" at bounding box center [1003, 17] width 50 height 11
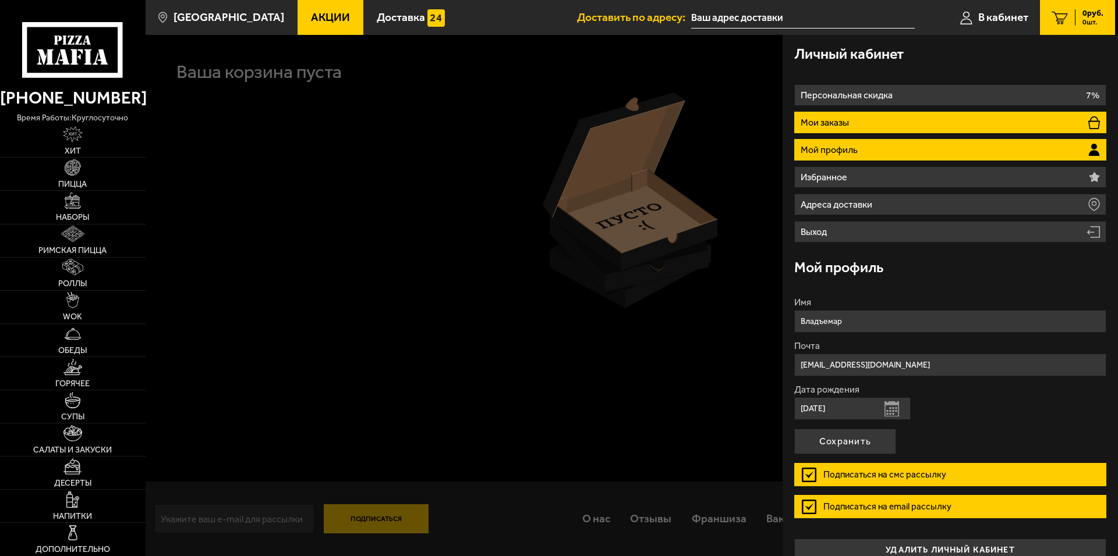
click at [889, 129] on li "Мои заказы" at bounding box center [950, 123] width 312 height 22
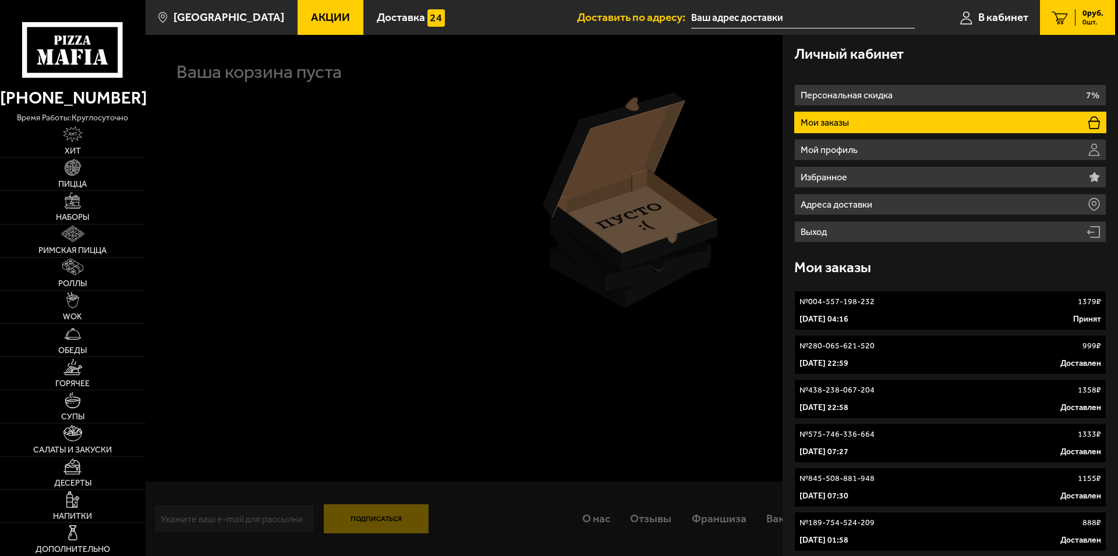
click at [979, 303] on div "№ 004-557-198-232 1379 ₽" at bounding box center [950, 302] width 302 height 12
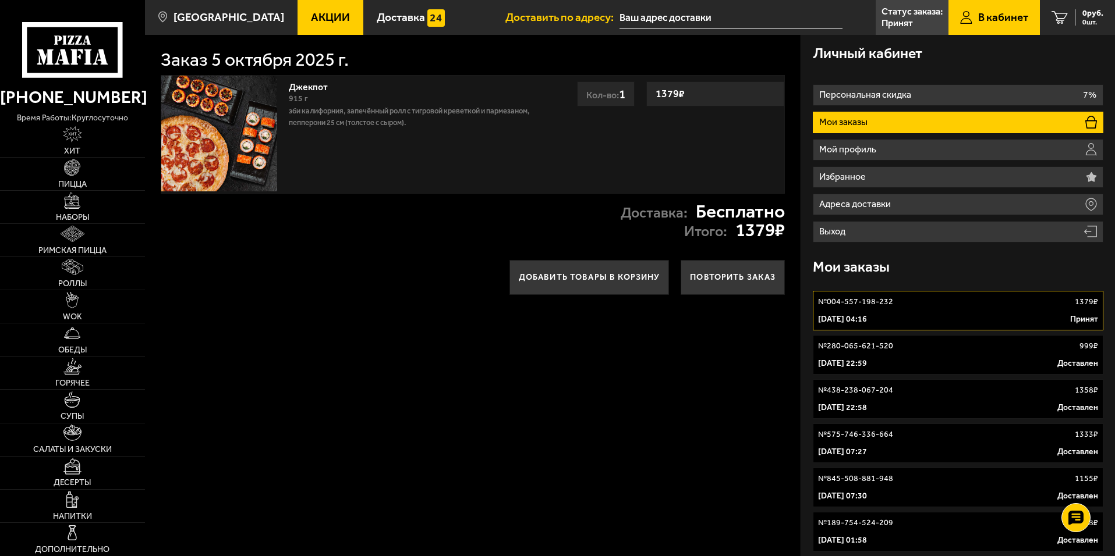
click at [924, 313] on link "№ 004-557-198-232 1379 ₽ [DATE] 04:16 Принят" at bounding box center [958, 311] width 290 height 40
click at [914, 281] on div "Мои заказы" at bounding box center [958, 268] width 290 height 38
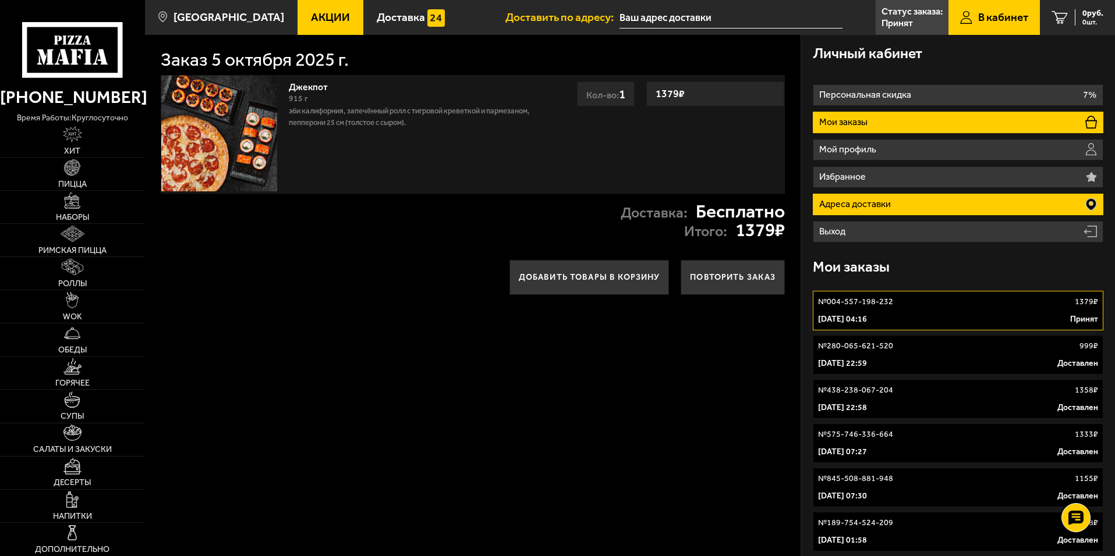
click at [993, 207] on li "Адреса доставки" at bounding box center [958, 205] width 290 height 22
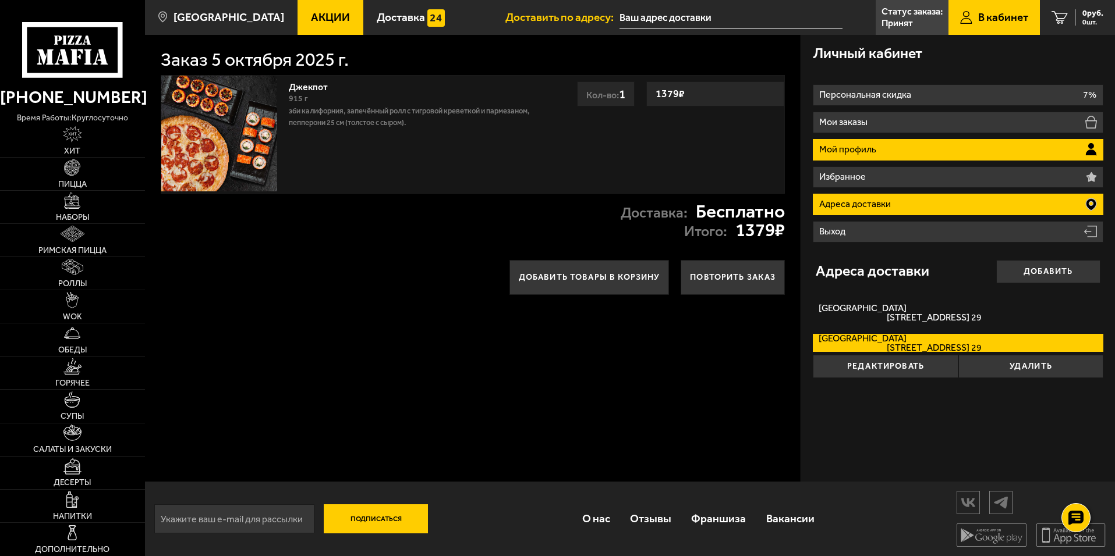
click at [912, 150] on li "Мой профиль" at bounding box center [958, 150] width 290 height 22
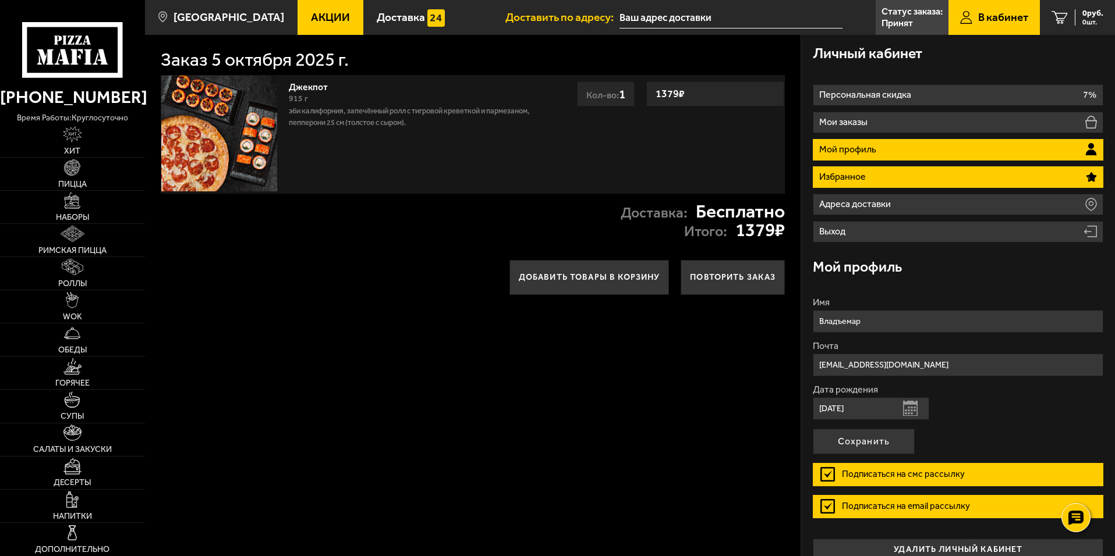
click at [911, 172] on li "Избранное" at bounding box center [958, 177] width 290 height 22
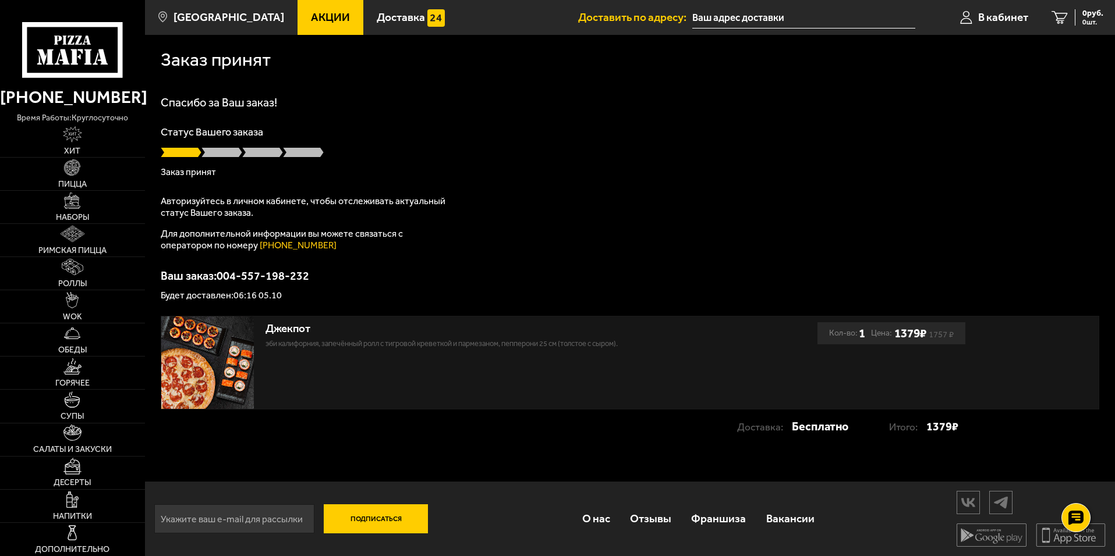
click at [227, 158] on div "Статус Вашего заказа Заказ принят" at bounding box center [630, 152] width 938 height 50
drag, startPoint x: 247, startPoint y: 198, endPoint x: 318, endPoint y: 207, distance: 72.1
click at [318, 207] on p "Авторизуйтесь в личном кабинете, чтобы отслеживать актуальный статус Вашего зак…" at bounding box center [306, 207] width 291 height 23
click at [359, 226] on div "Авторизуйтесь в личном кабинете, чтобы отслеживать актуальный статус Вашего зак…" at bounding box center [306, 224] width 291 height 56
drag, startPoint x: 276, startPoint y: 217, endPoint x: 205, endPoint y: 201, distance: 73.3
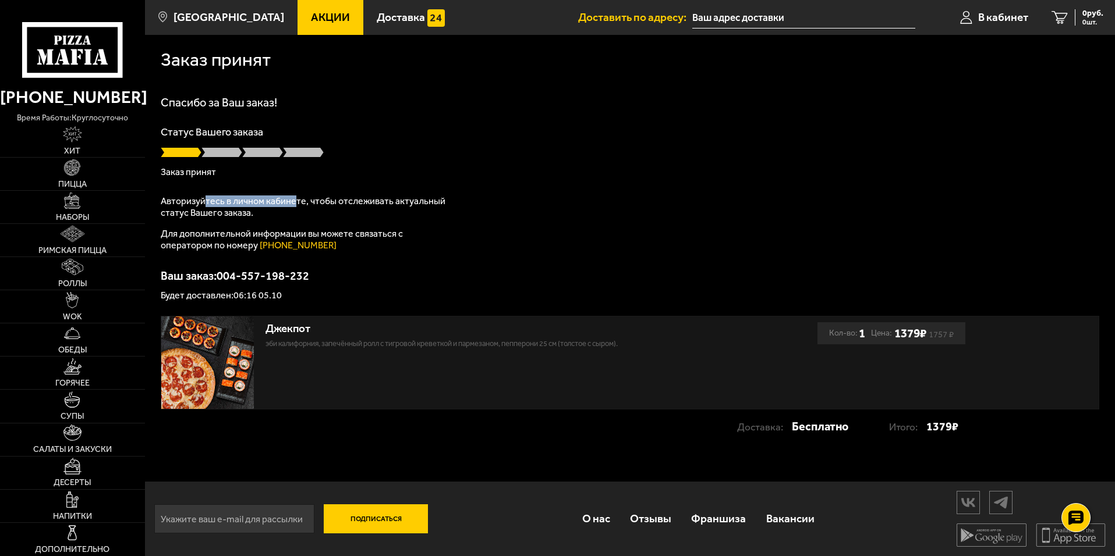
click at [204, 201] on p "Авторизуйтесь в личном кабинете, чтобы отслеживать актуальный статус Вашего зак…" at bounding box center [306, 207] width 291 height 23
drag, startPoint x: 755, startPoint y: 230, endPoint x: 993, endPoint y: 152, distance: 250.7
click at [788, 233] on div "Спасибо за Ваш заказ! Статус Вашего заказа Заказ принят Авторизуйтесь в личном …" at bounding box center [630, 199] width 938 height 204
click at [380, 32] on link "Доставка" at bounding box center [410, 17] width 95 height 35
drag, startPoint x: 181, startPoint y: 174, endPoint x: 153, endPoint y: 175, distance: 27.9
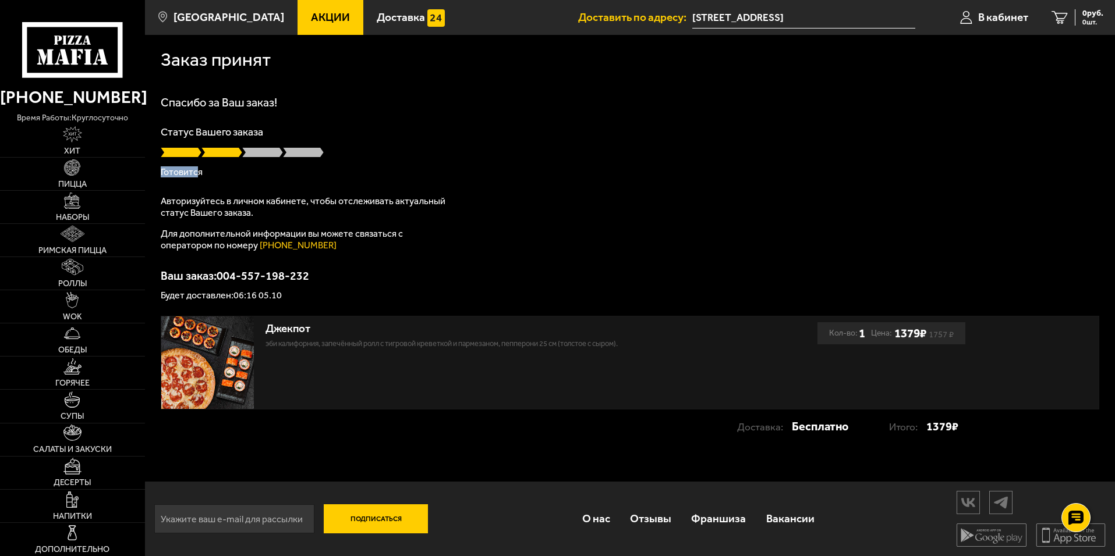
click at [153, 174] on div "Заказ принят [PERSON_NAME] за Ваш заказ! Статус Вашего заказа [PERSON_NAME] Авт…" at bounding box center [630, 245] width 970 height 421
drag, startPoint x: 432, startPoint y: 188, endPoint x: 442, endPoint y: 188, distance: 9.3
click at [441, 188] on div "Спасибо за Ваш заказ! Статус Вашего заказа Готовится Авторизуйтесь в личном каб…" at bounding box center [630, 199] width 938 height 204
click at [290, 155] on span at bounding box center [303, 153] width 41 height 12
drag, startPoint x: 272, startPoint y: 207, endPoint x: 143, endPoint y: 202, distance: 129.3
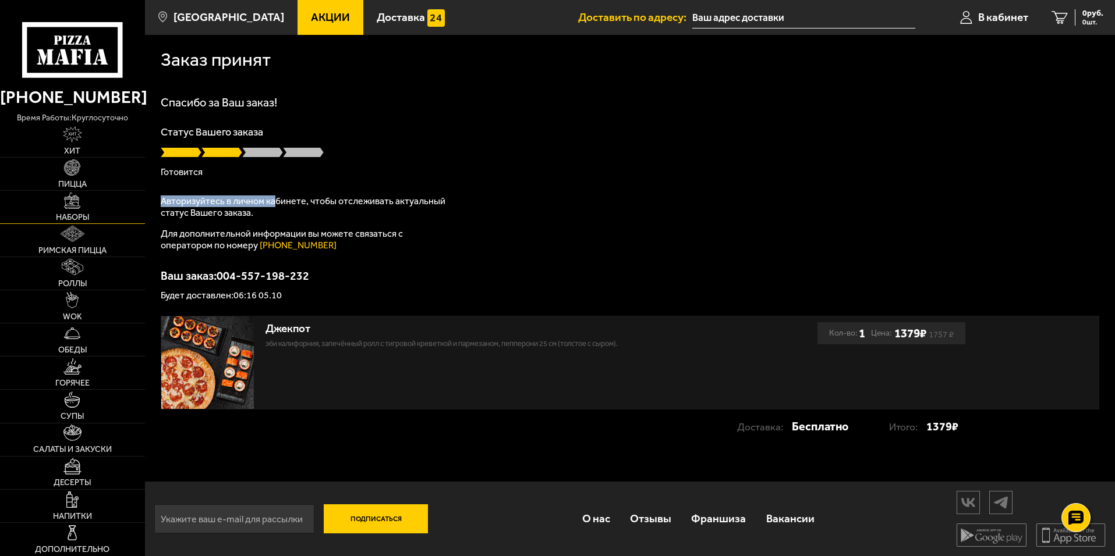
click at [146, 202] on div "Заказ принят [PERSON_NAME] за Ваш заказ! Статус Вашего заказа [PERSON_NAME] Авт…" at bounding box center [630, 245] width 970 height 421
click at [352, 137] on p "Статус Вашего заказа" at bounding box center [630, 132] width 938 height 10
drag, startPoint x: 234, startPoint y: 296, endPoint x: 256, endPoint y: 299, distance: 21.7
click at [256, 299] on p "Будет доставлен: 06:16 05.10" at bounding box center [630, 295] width 938 height 9
